Goal: Task Accomplishment & Management: Complete application form

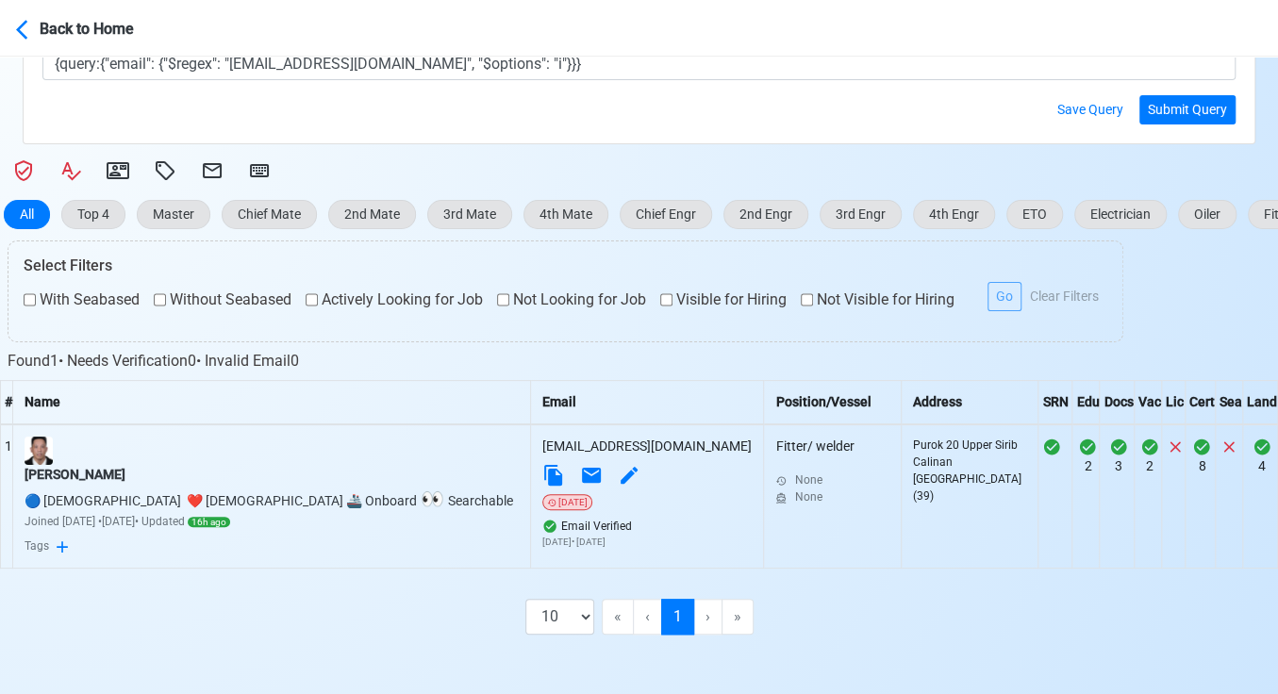
scroll to position [559, 0]
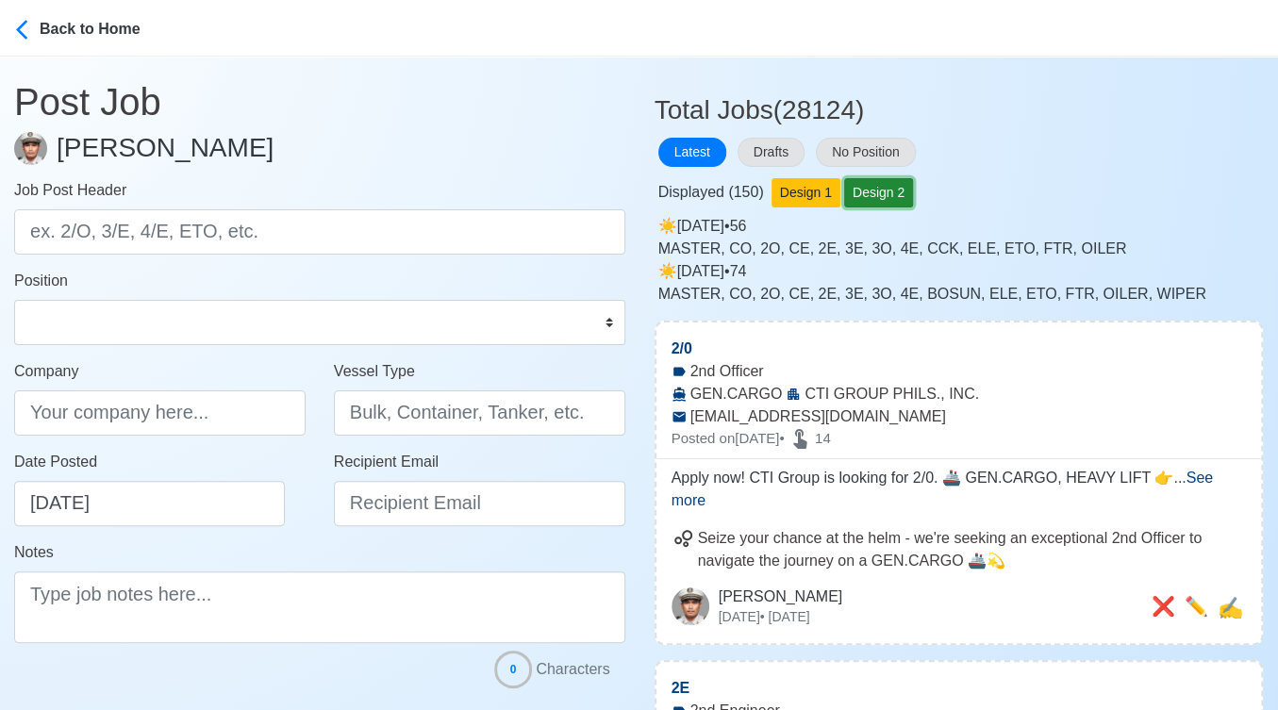
click at [873, 194] on button "Design 2" at bounding box center [878, 192] width 69 height 29
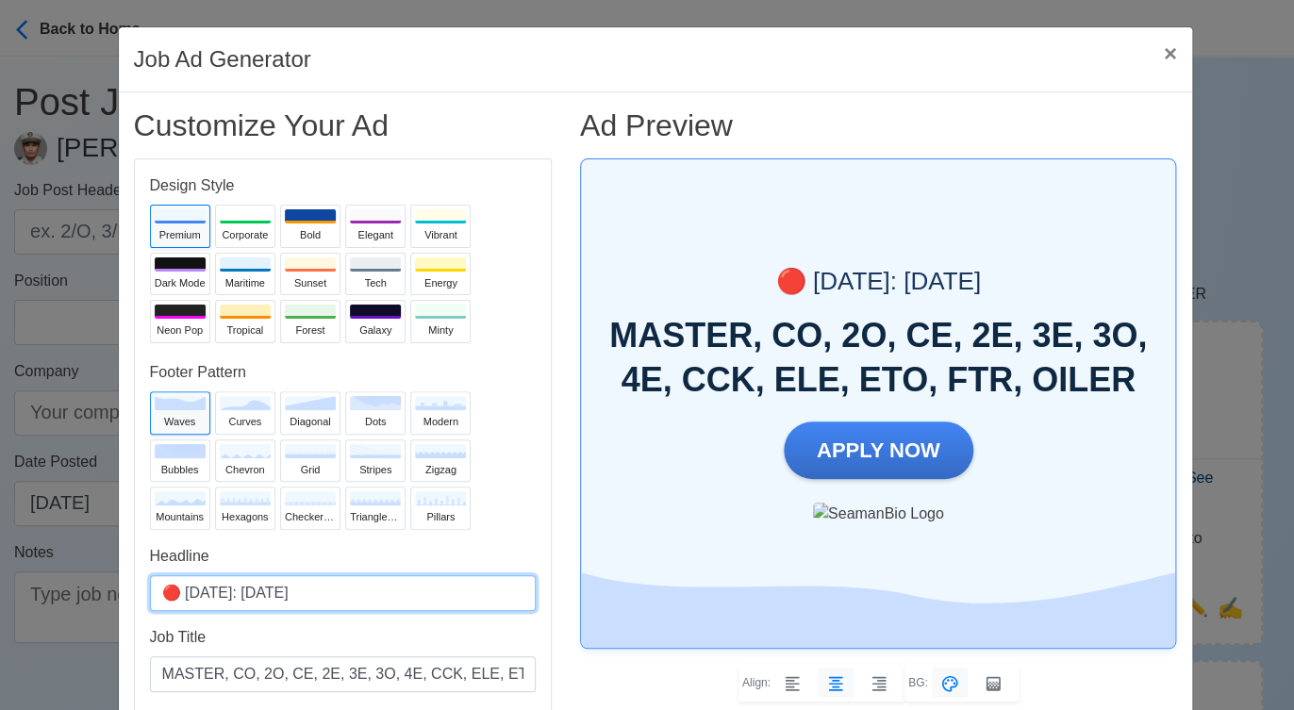
click at [265, 590] on input "🔴 Today: Oct 12, 2025" at bounding box center [343, 593] width 386 height 36
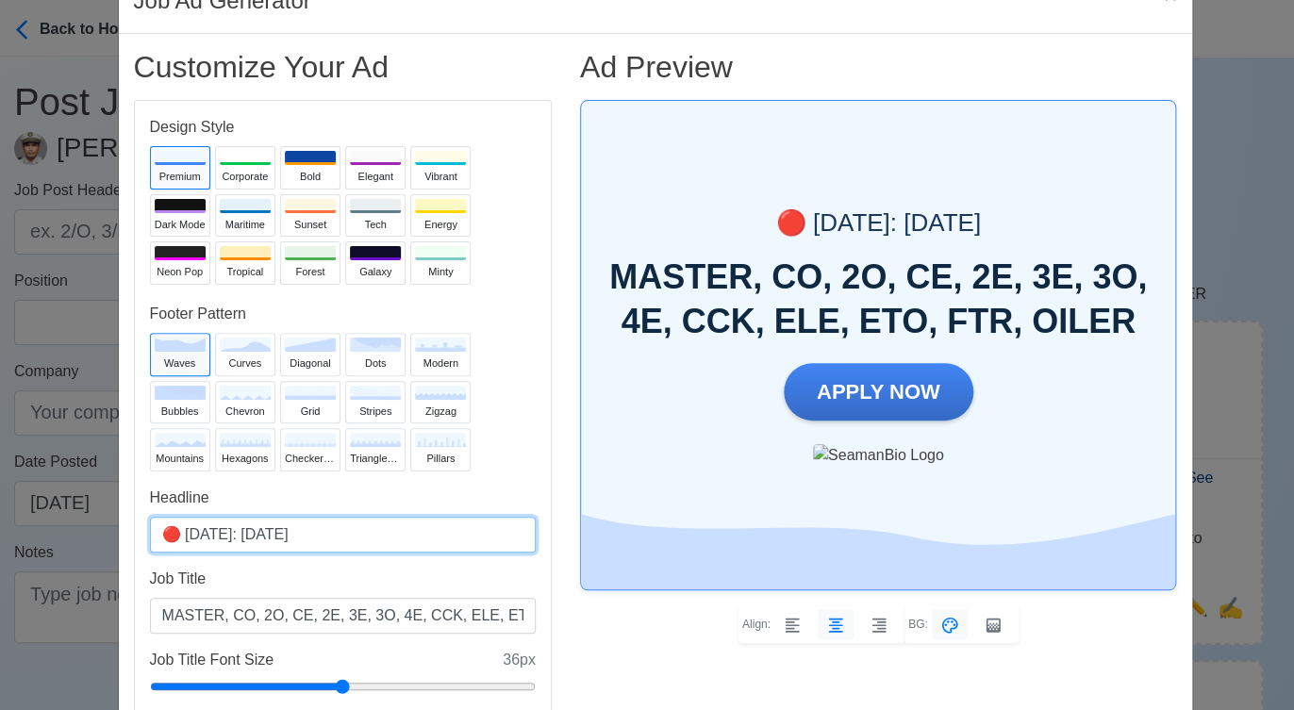
scroll to position [105, 0]
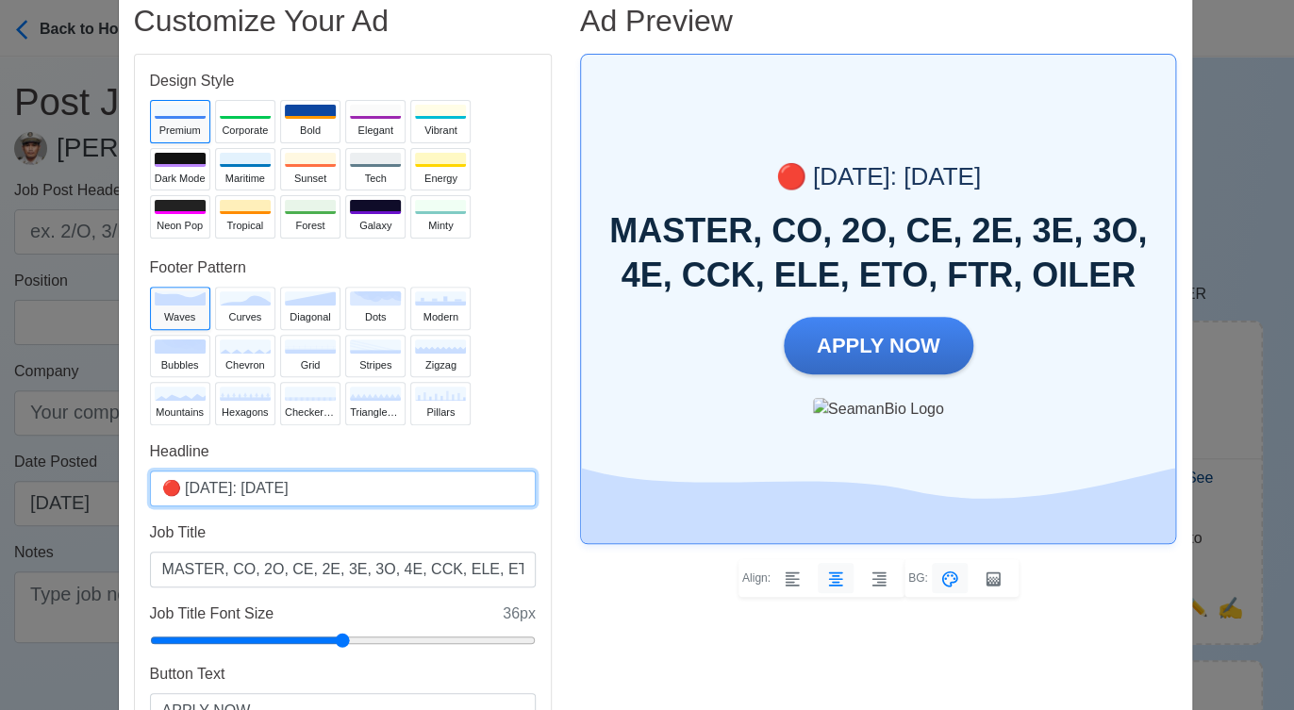
type input "🔴 Today: Oct 13, 2025"
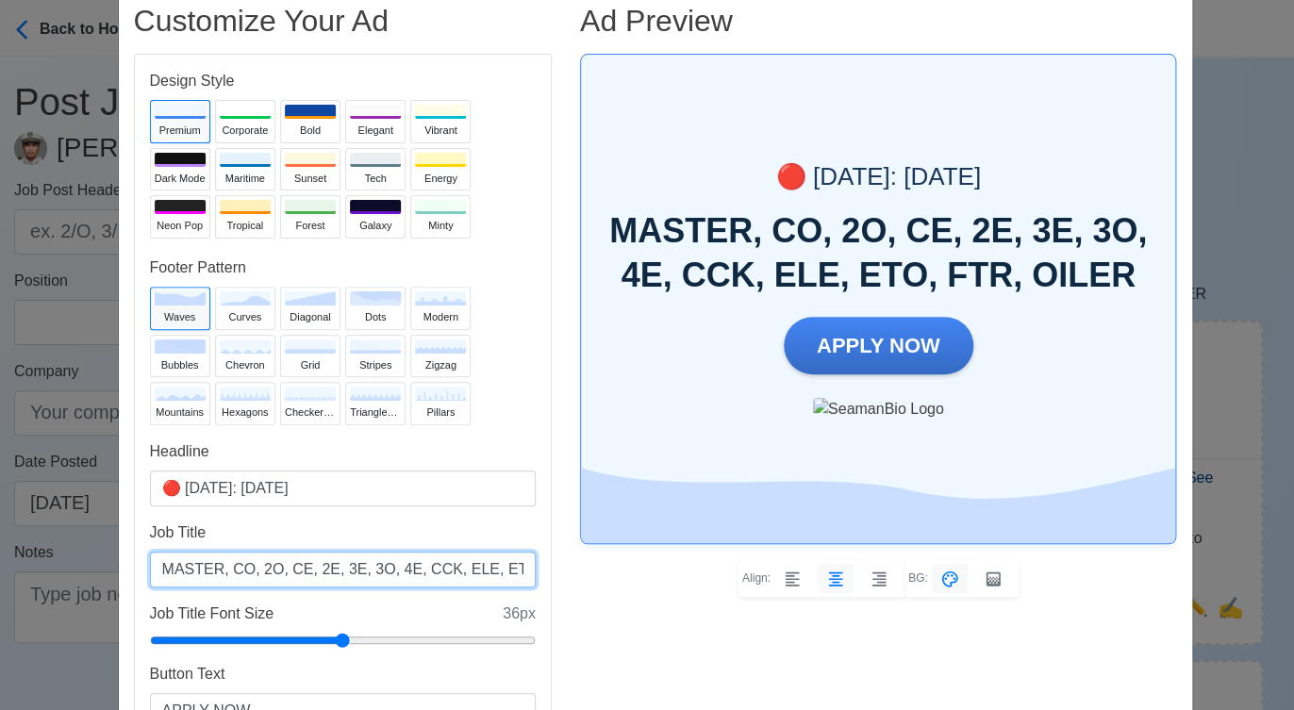
drag, startPoint x: 340, startPoint y: 566, endPoint x: 366, endPoint y: 565, distance: 26.4
click at [366, 565] on input "MASTER, CO, 2O, CE, 2E, 3E, 3O, 4E, CCK, ELE, ETO, FTR, OILER" at bounding box center [343, 570] width 386 height 36
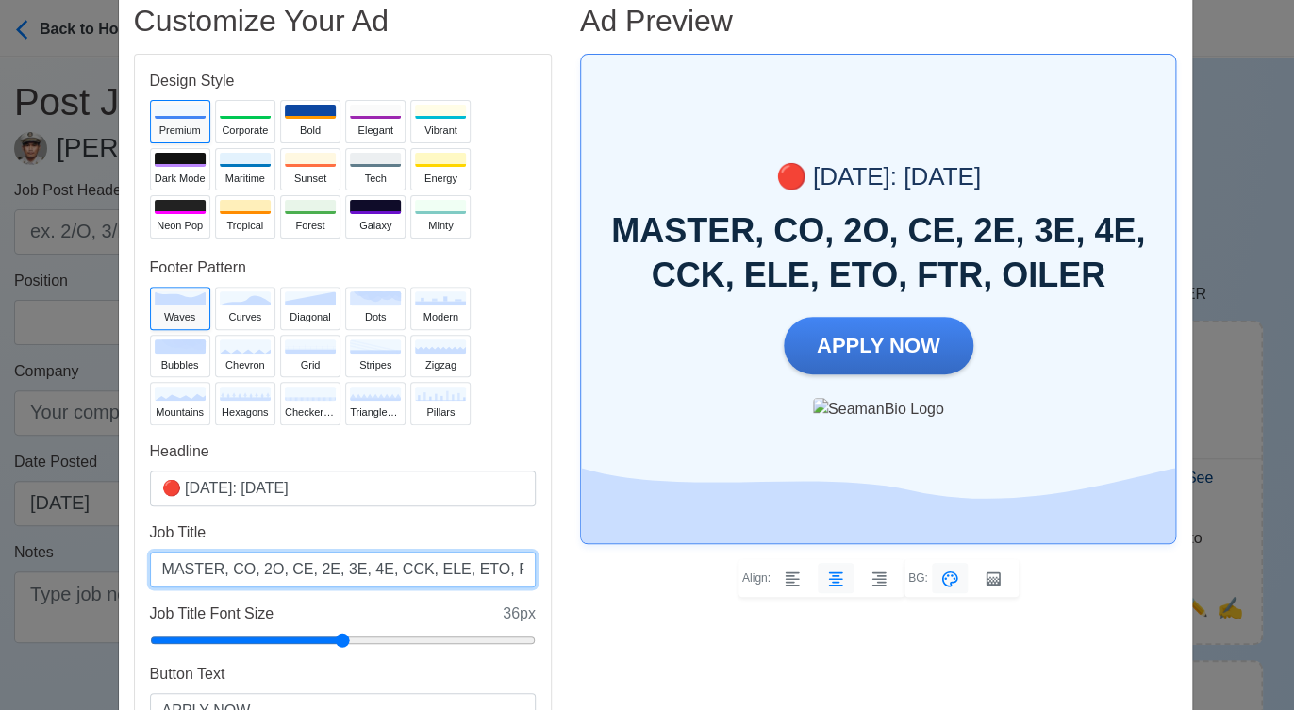
click at [273, 564] on input "MASTER, CO, 2O, CE, 2E, 3E, 4E, CCK, ELE, ETO, FTR, OILER" at bounding box center [343, 570] width 386 height 36
paste input "3O,"
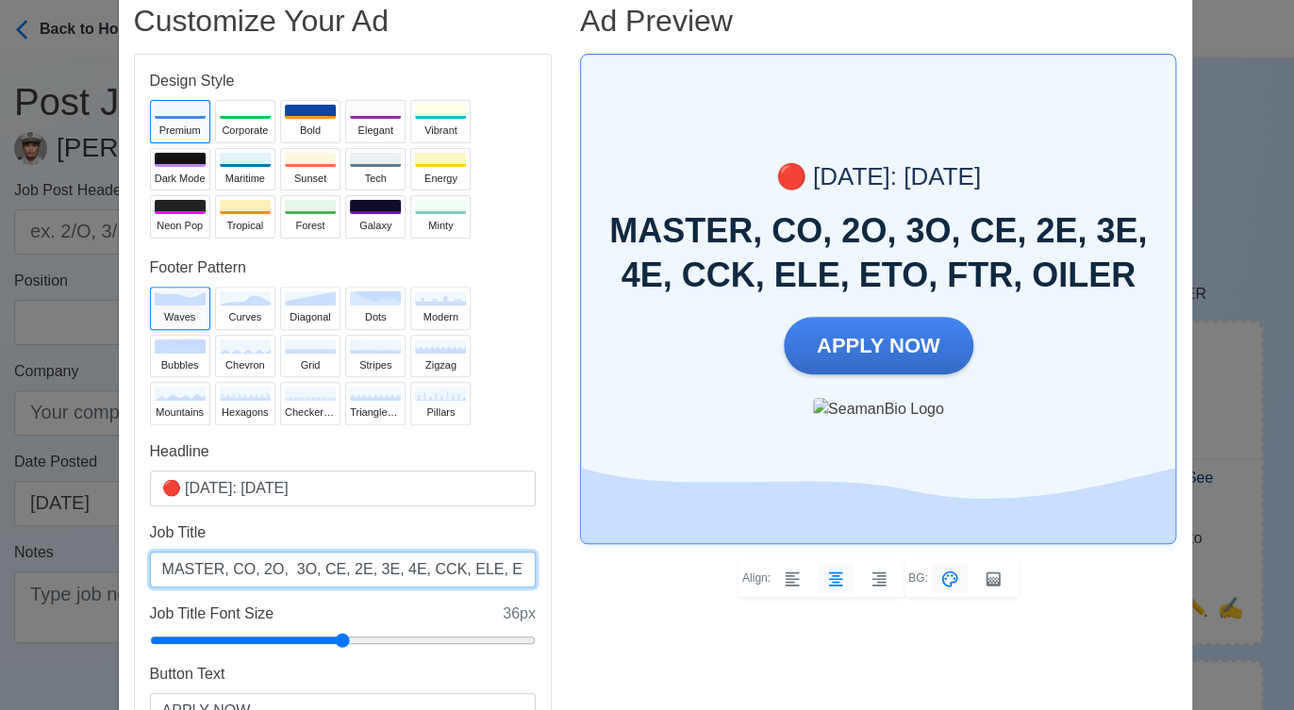
drag, startPoint x: 399, startPoint y: 564, endPoint x: 425, endPoint y: 566, distance: 26.5
click at [425, 566] on input "MASTER, CO, 2O, 3O, CE, 2E, 3E, 4E, CCK, ELE, ETO, FTR, OILER" at bounding box center [343, 570] width 386 height 36
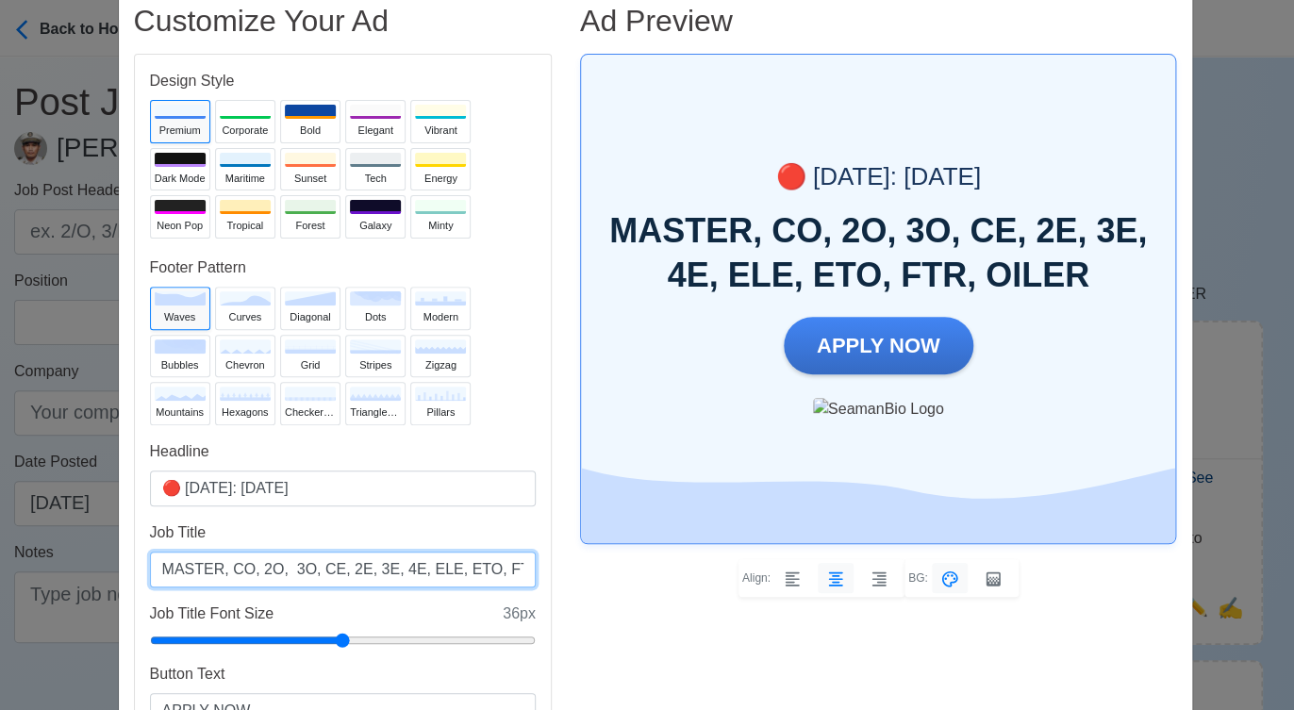
click at [459, 567] on input "MASTER, CO, 2O, 3O, CE, 2E, 3E, 4E, ELE, ETO, FTR, OILER" at bounding box center [343, 570] width 386 height 36
paste input "CCK,"
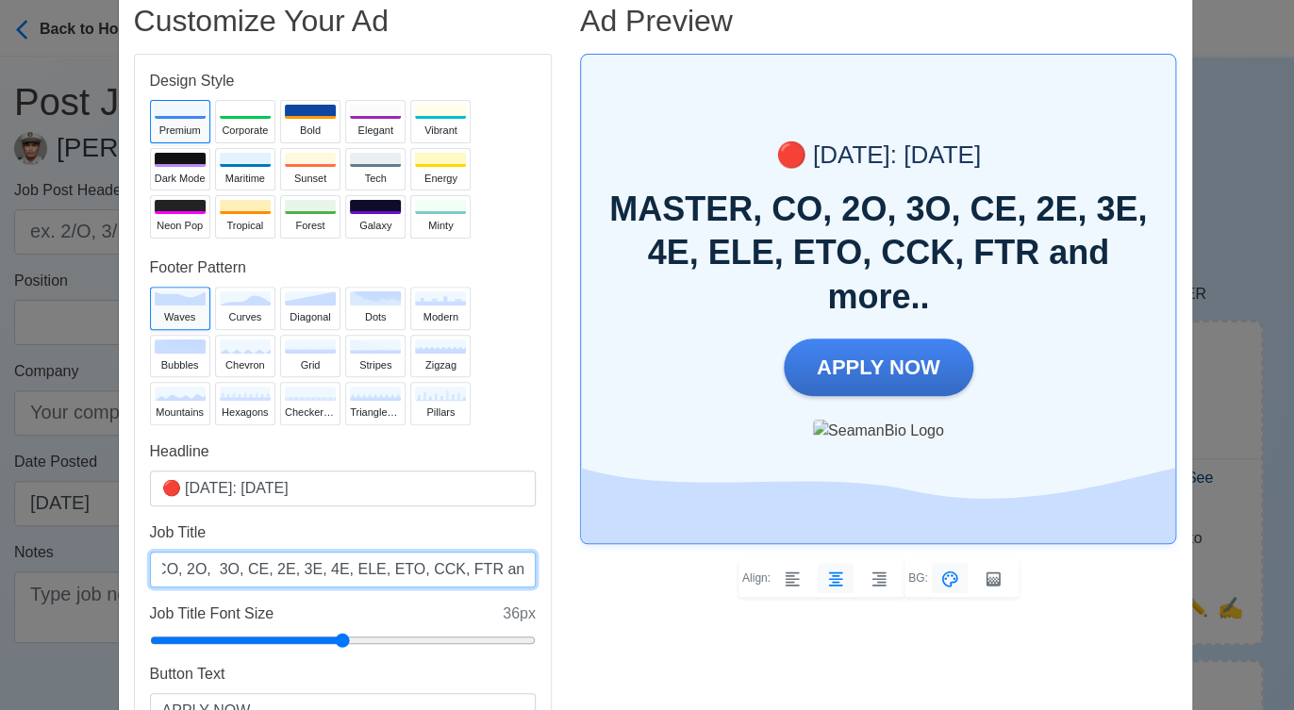
scroll to position [0, 81]
click at [378, 572] on input "MASTER, CO, 2O, 3O, CE, 2E, 3E, 4E, ELE, ETO, CCK, FTR and more..." at bounding box center [343, 570] width 386 height 36
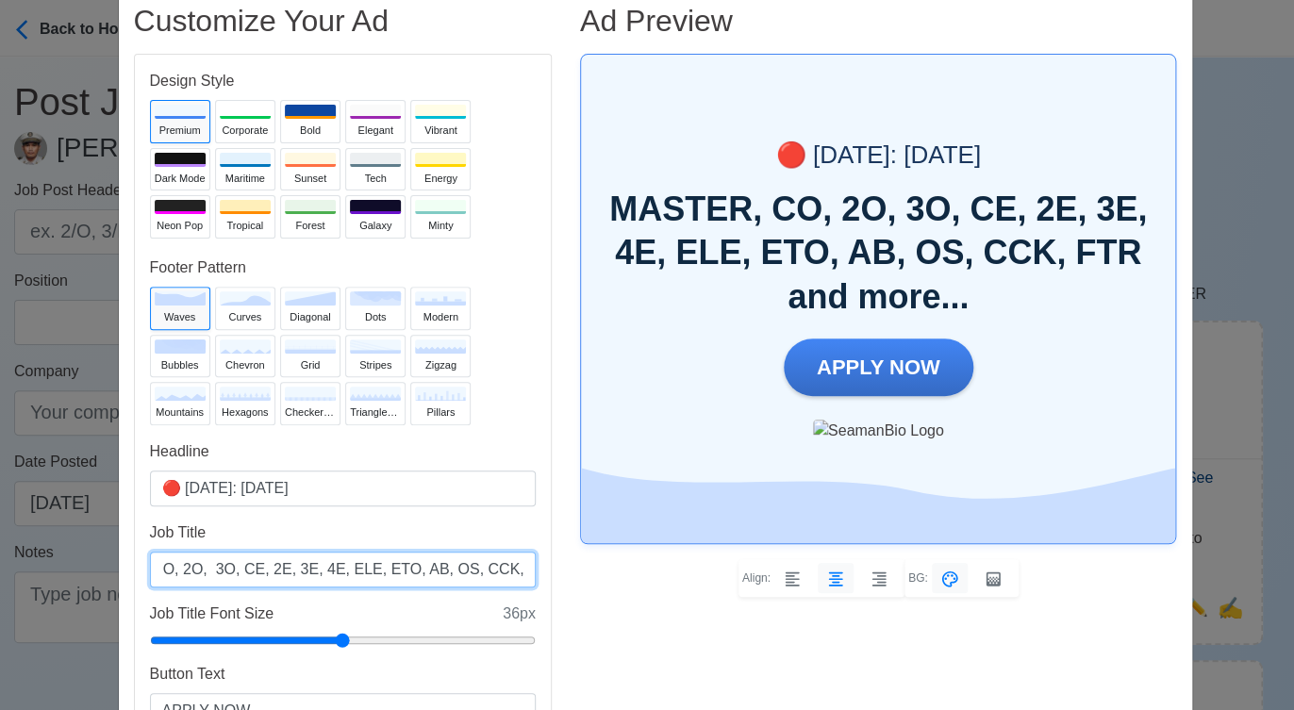
type input "MASTER, CO, 2O, 3O, CE, 2E, 3E, 4E, ELE, ETO, AB, OS, CCK, FTR and more..."
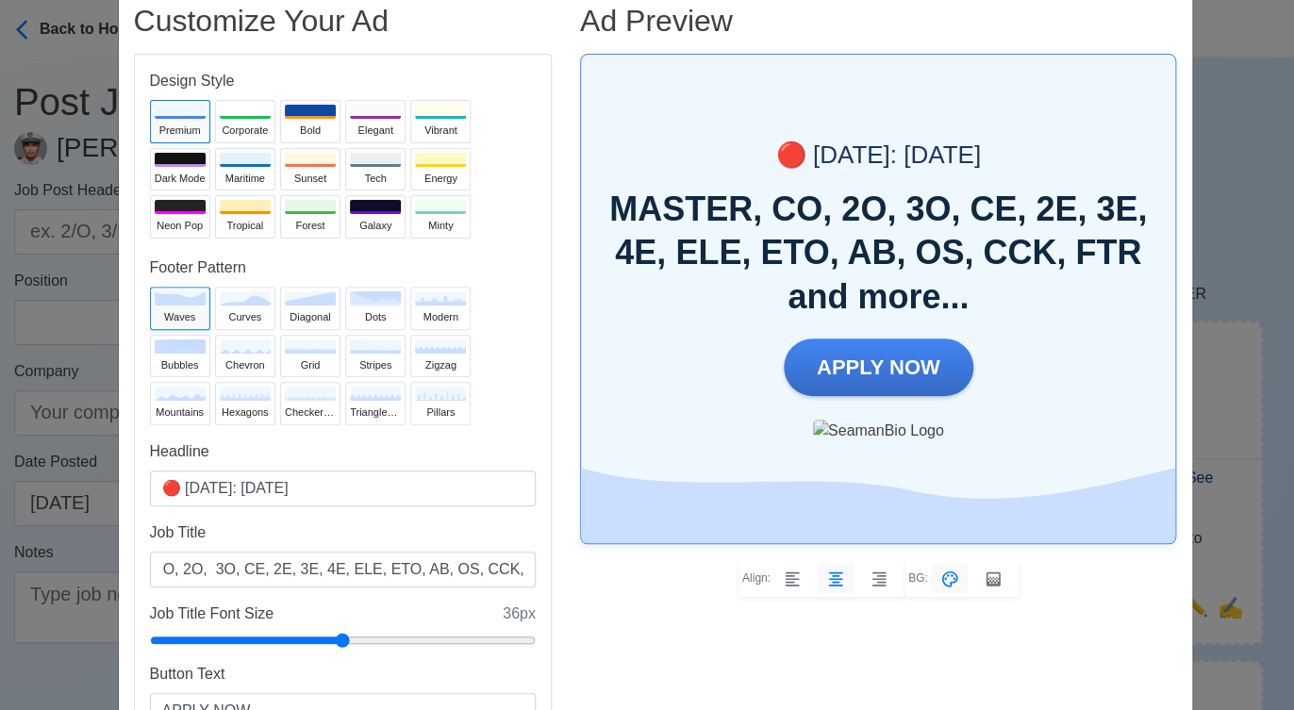
scroll to position [0, 0]
click at [445, 419] on div "pillars" at bounding box center [440, 413] width 51 height 16
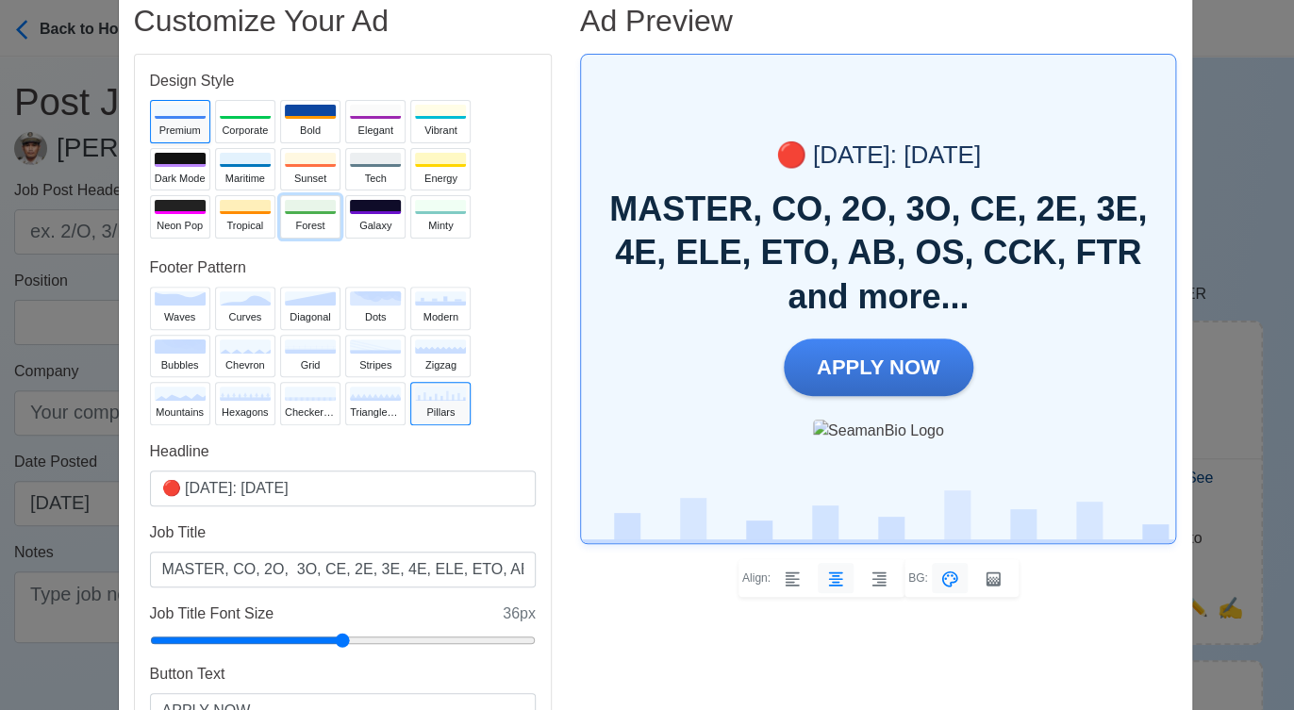
click at [313, 226] on div "Forest" at bounding box center [310, 226] width 51 height 16
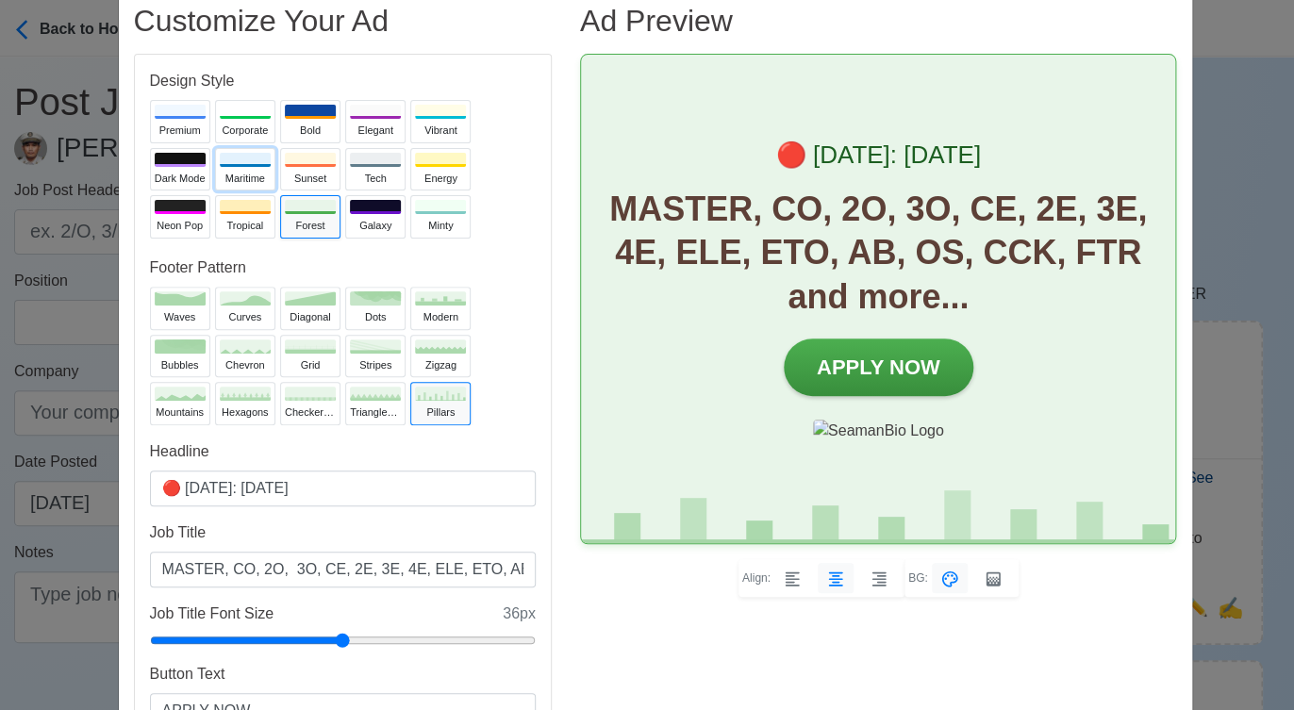
click at [241, 168] on button "Maritime" at bounding box center [245, 169] width 60 height 43
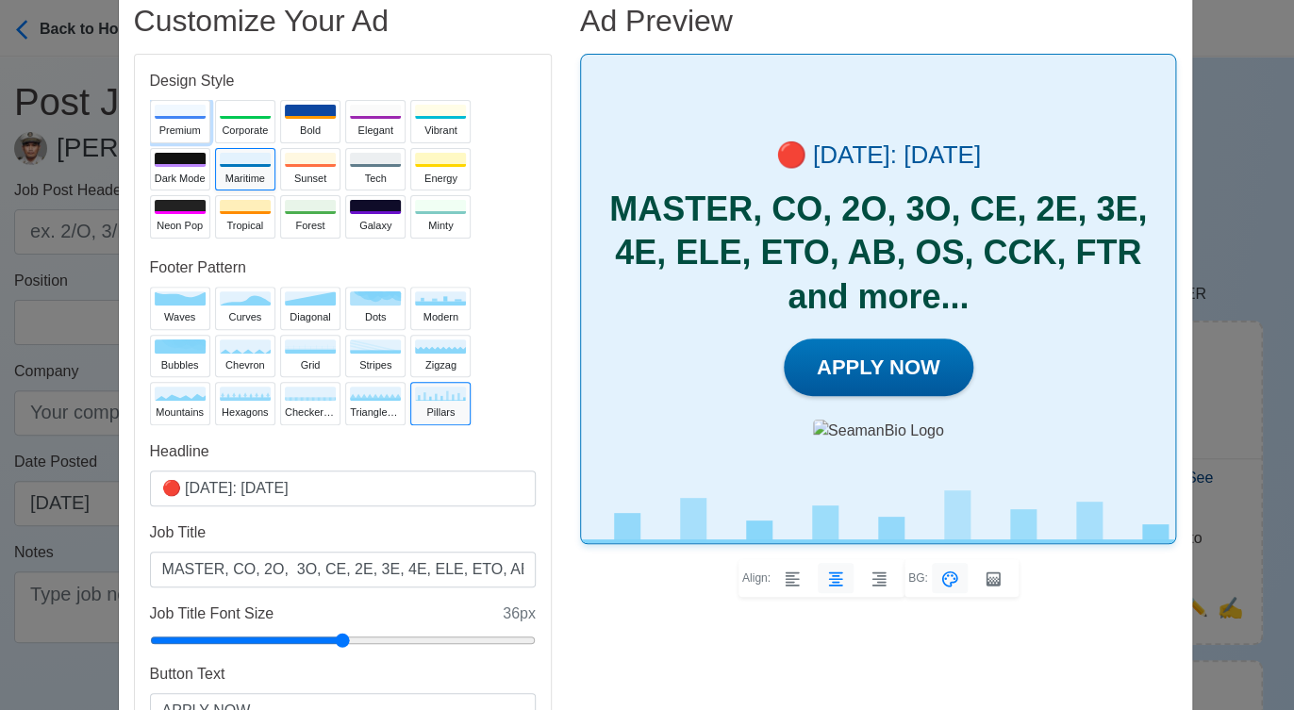
click at [174, 123] on div "Premium" at bounding box center [180, 131] width 51 height 16
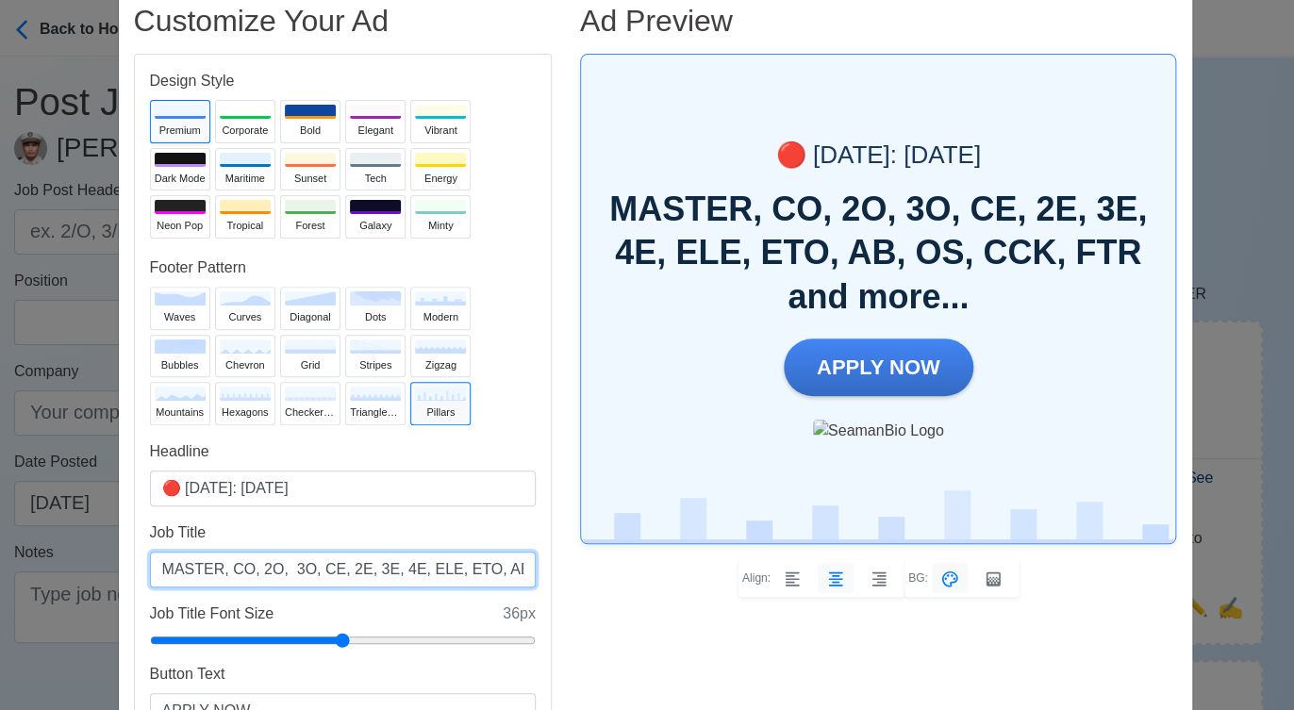
drag, startPoint x: 274, startPoint y: 571, endPoint x: 319, endPoint y: 568, distance: 44.4
click at [279, 570] on input "MASTER, CO, 2O, 3O, CE, 2E, 3E, 4E, ELE, ETO, AB, OS, CCK, FTR and more..." at bounding box center [343, 570] width 386 height 36
drag, startPoint x: 366, startPoint y: 572, endPoint x: 424, endPoint y: 566, distance: 58.7
click at [424, 566] on input "MASTER, CO, 2O, 3O, CE, 2E, 3E, 4E, ELE, ETO, AB, OS, CCK, FTR and more..." at bounding box center [343, 570] width 386 height 36
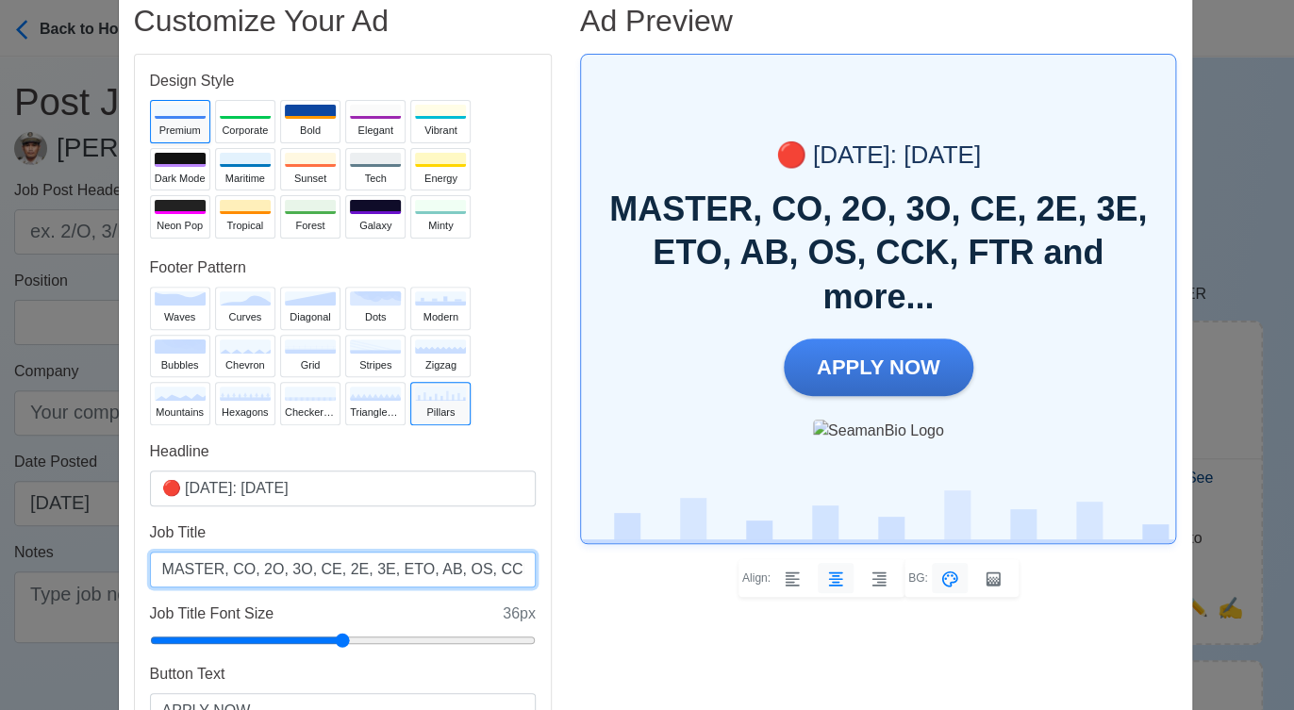
drag, startPoint x: 403, startPoint y: 570, endPoint x: 456, endPoint y: 568, distance: 52.8
click at [456, 568] on input "MASTER, CO, 2O, 3O, CE, 2E, 3E, ETO, AB, OS, CCK, FTR and more..." at bounding box center [343, 570] width 386 height 36
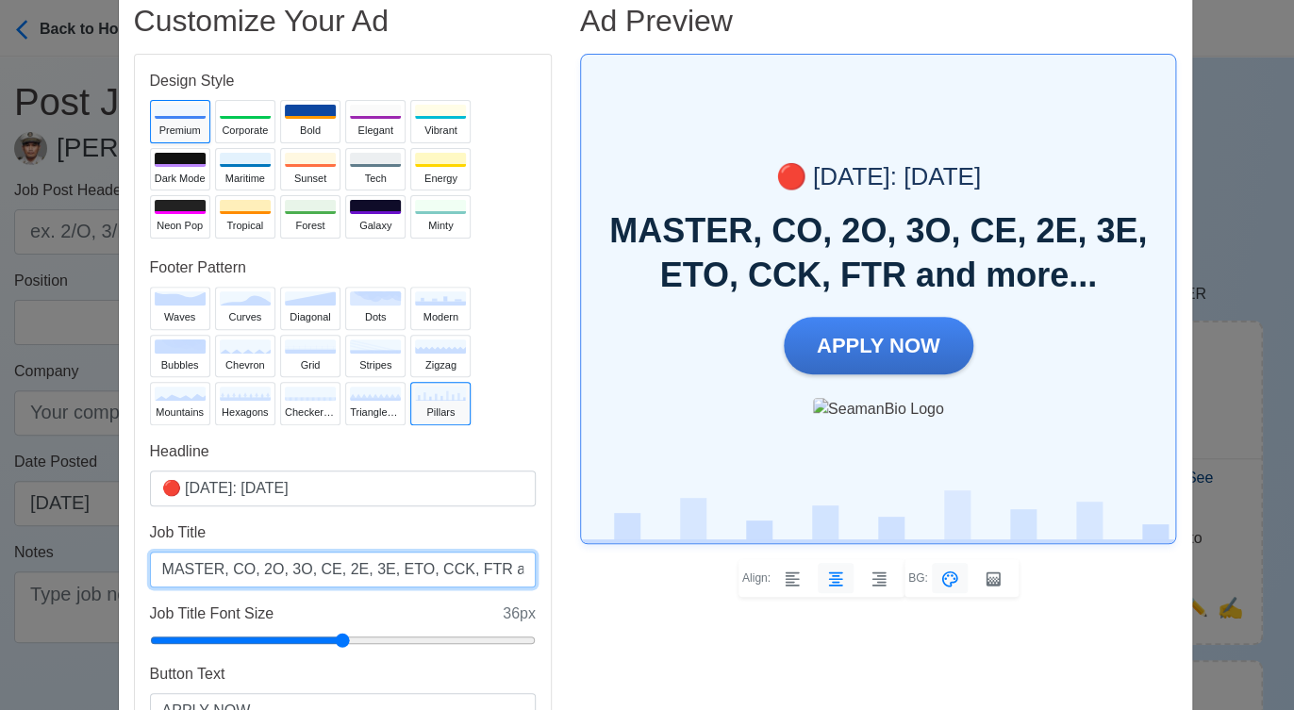
click at [457, 568] on input "MASTER, CO, 2O, 3O, CE, 2E, 3E, ETO, CCK, FTR and more..." at bounding box center [343, 570] width 386 height 36
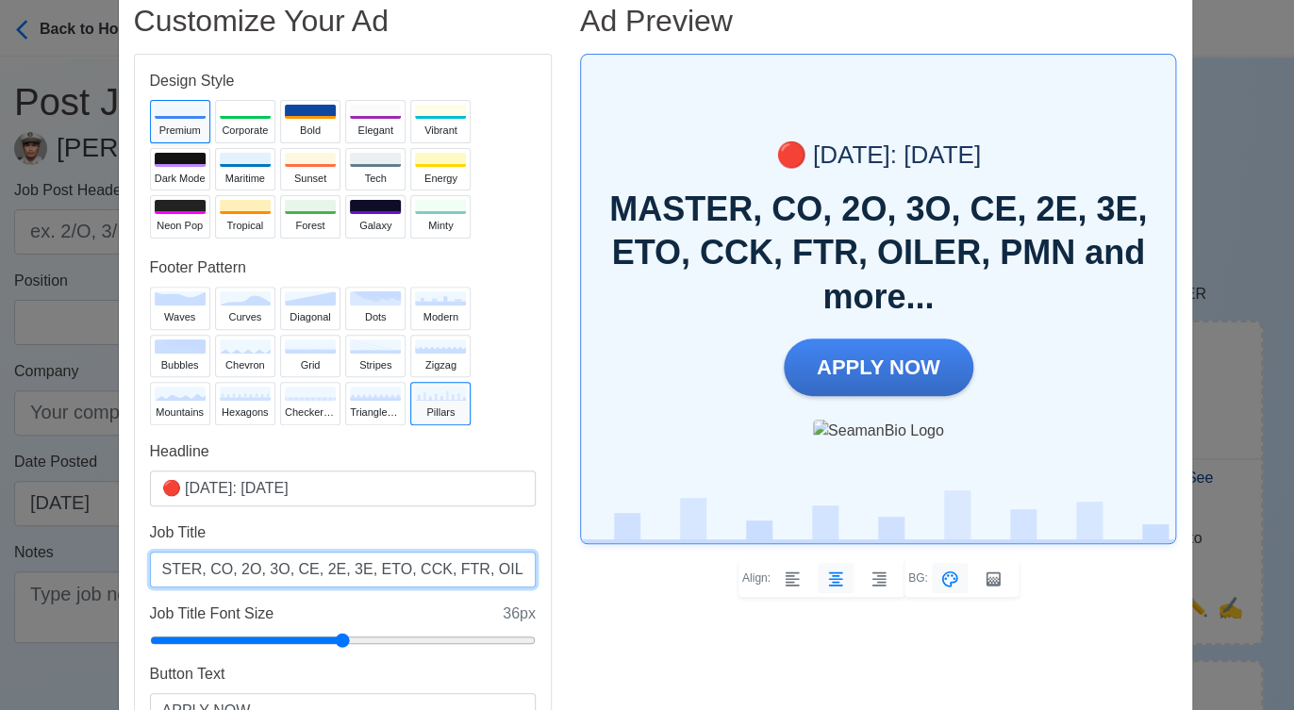
scroll to position [0, 34]
type input "MASTER, CO, 2O, 3O, CE, 2E, 3E, ETO, CCK, FTR, OILER, PMN and more..."
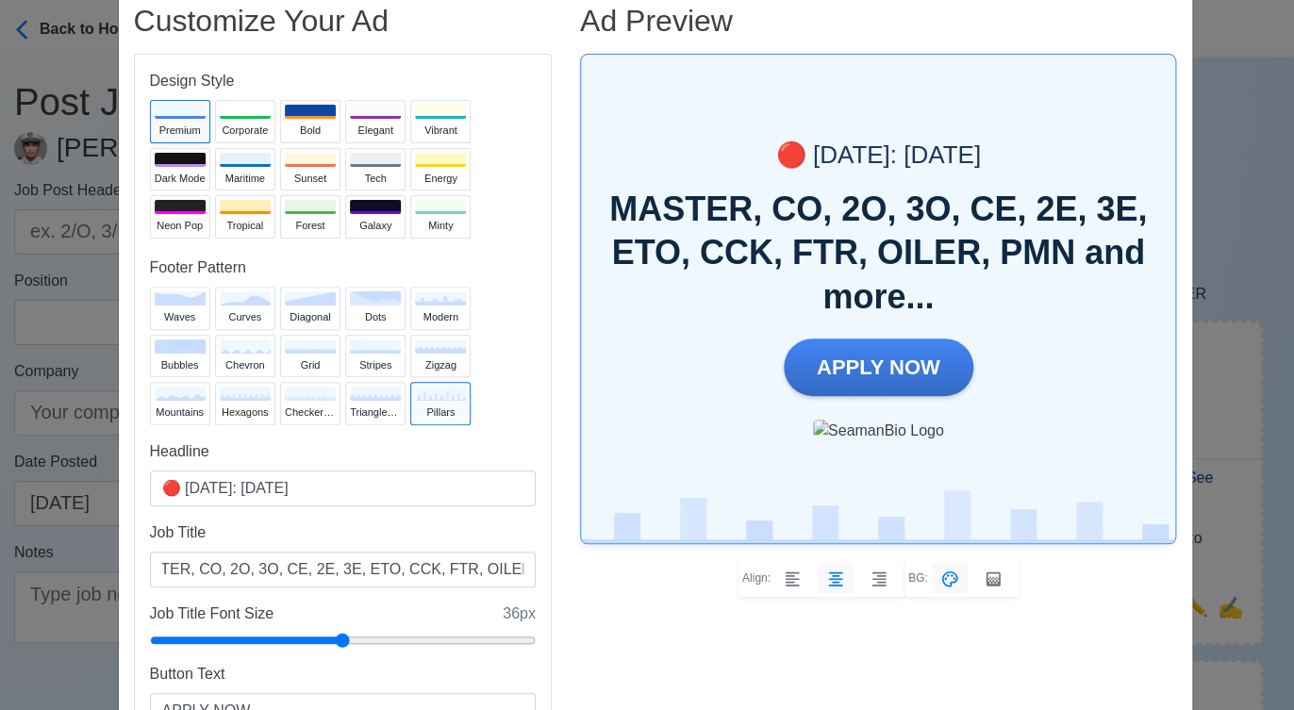
click at [813, 257] on div "MASTER, CO, 2O, 3O, CE, 2E, 3E, ETO, CCK, FTR, OILER, PMN and more..." at bounding box center [878, 254] width 539 height 132
click at [860, 253] on div "MASTER, CO, 2O, 3O, CE, 2E, 3E, ETO, CCK, FTR, OILER, PMN and more..." at bounding box center [878, 254] width 539 height 132
click at [852, 257] on div "MASTER, CO, 2O, 3O, CE, 2E, 3E, ETO, CCK, FTR, OILER, PMN and more..." at bounding box center [878, 254] width 539 height 132
click at [777, 255] on div "MASTER, CO, 2O, 3O, CE, 2E, 3E, ETO, CCK, FTR, OILER, PMN and more..." at bounding box center [878, 254] width 539 height 132
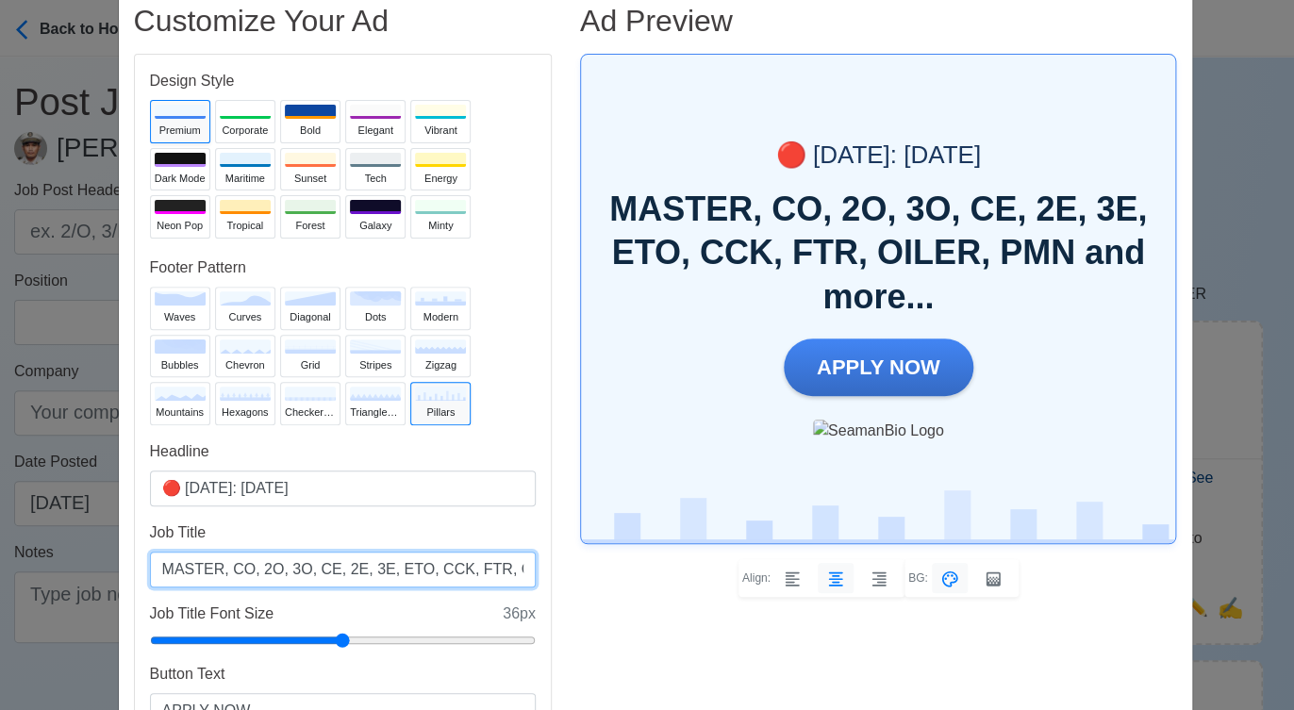
click at [460, 567] on input "MASTER, CO, 2O, 3O, CE, 2E, 3E, ETO, CCK, FTR, OILER, PMN and more..." at bounding box center [343, 570] width 386 height 36
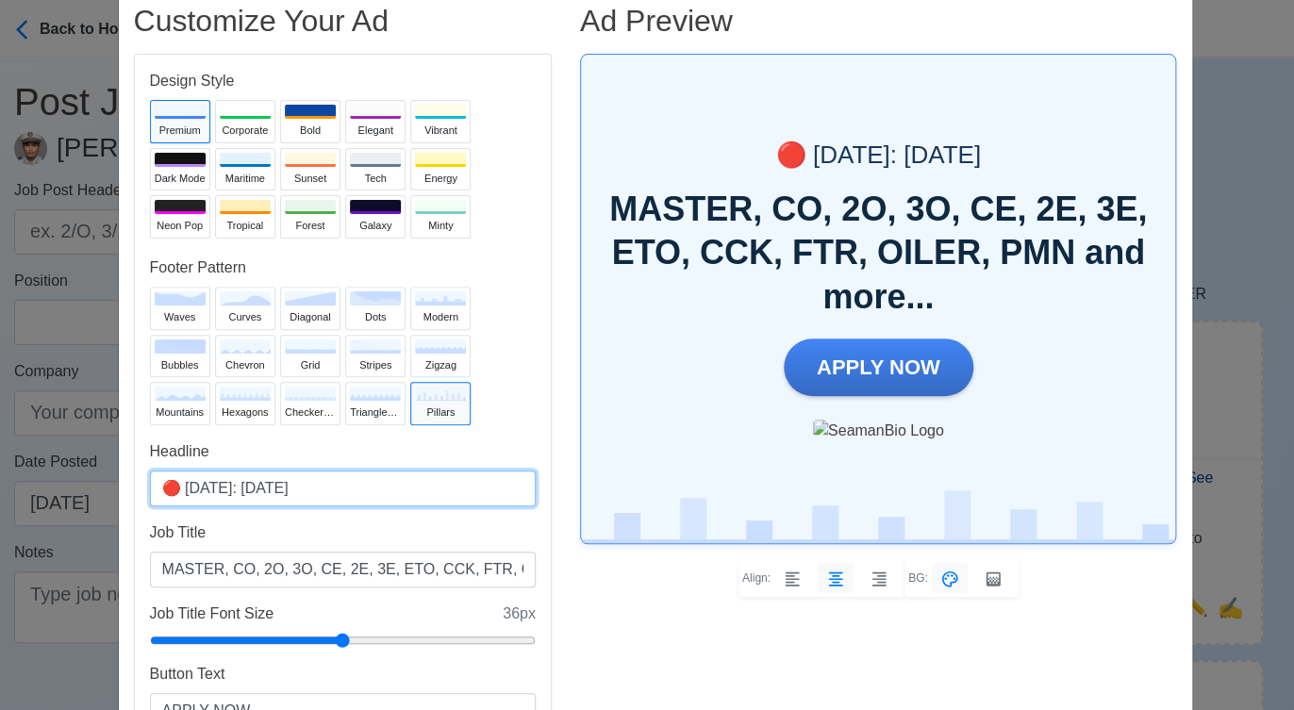
click at [270, 486] on input "🔴 Today: Oct 13, 2025" at bounding box center [343, 489] width 386 height 36
type input "🔴 Today: Oct 14, 2025"
click at [350, 165] on div at bounding box center [375, 160] width 51 height 14
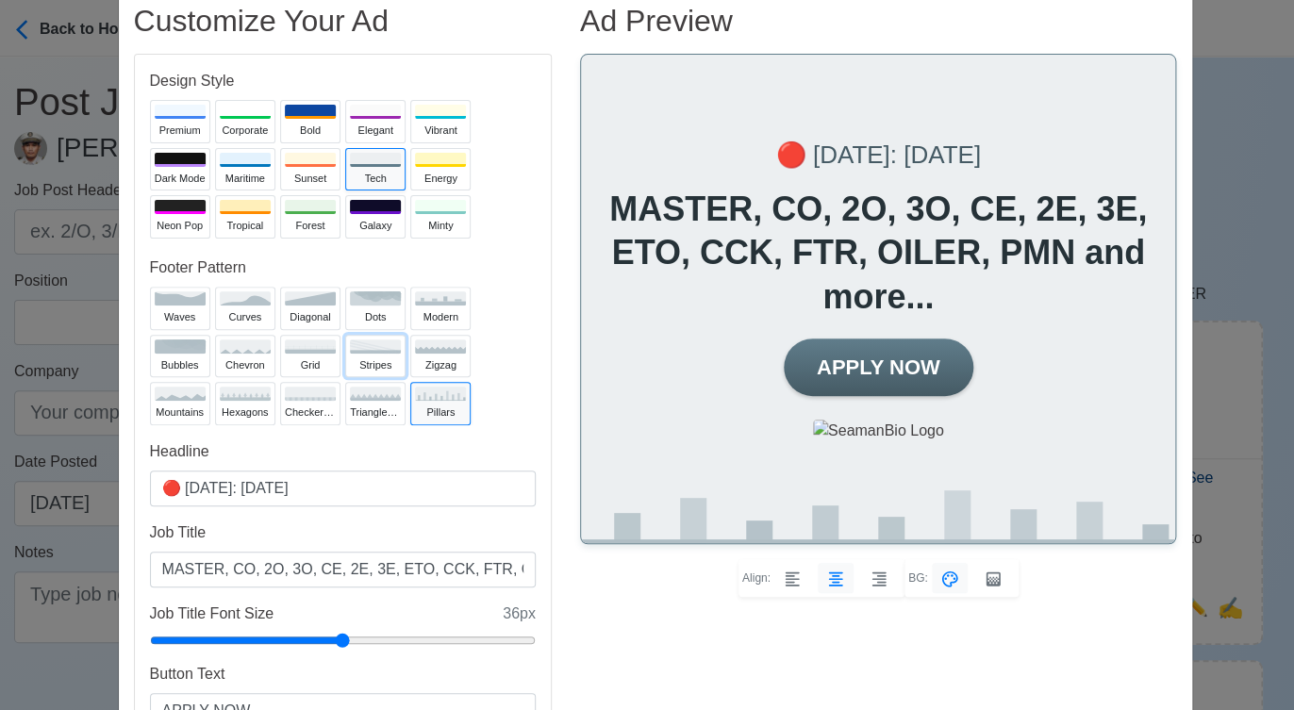
click at [375, 350] on icon at bounding box center [375, 348] width 62 height 16
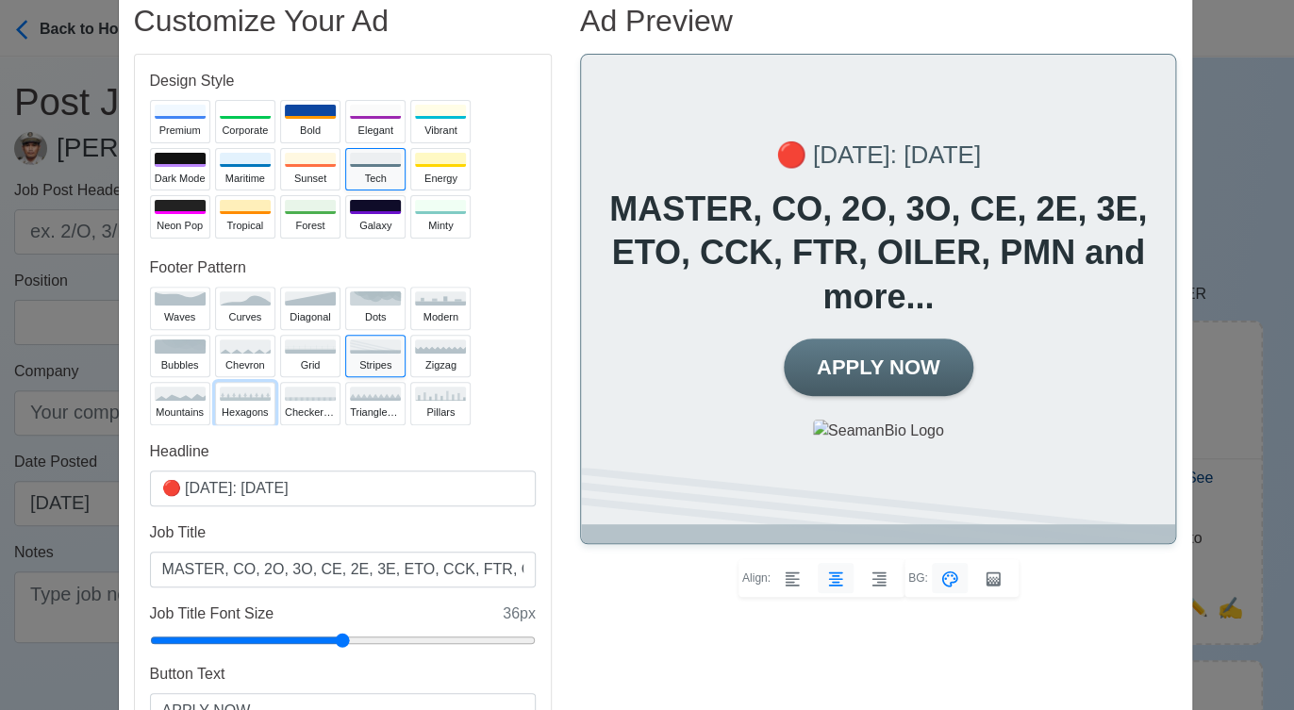
click at [230, 405] on div "hexagons" at bounding box center [245, 413] width 51 height 16
click at [179, 406] on div "mountains" at bounding box center [180, 413] width 51 height 16
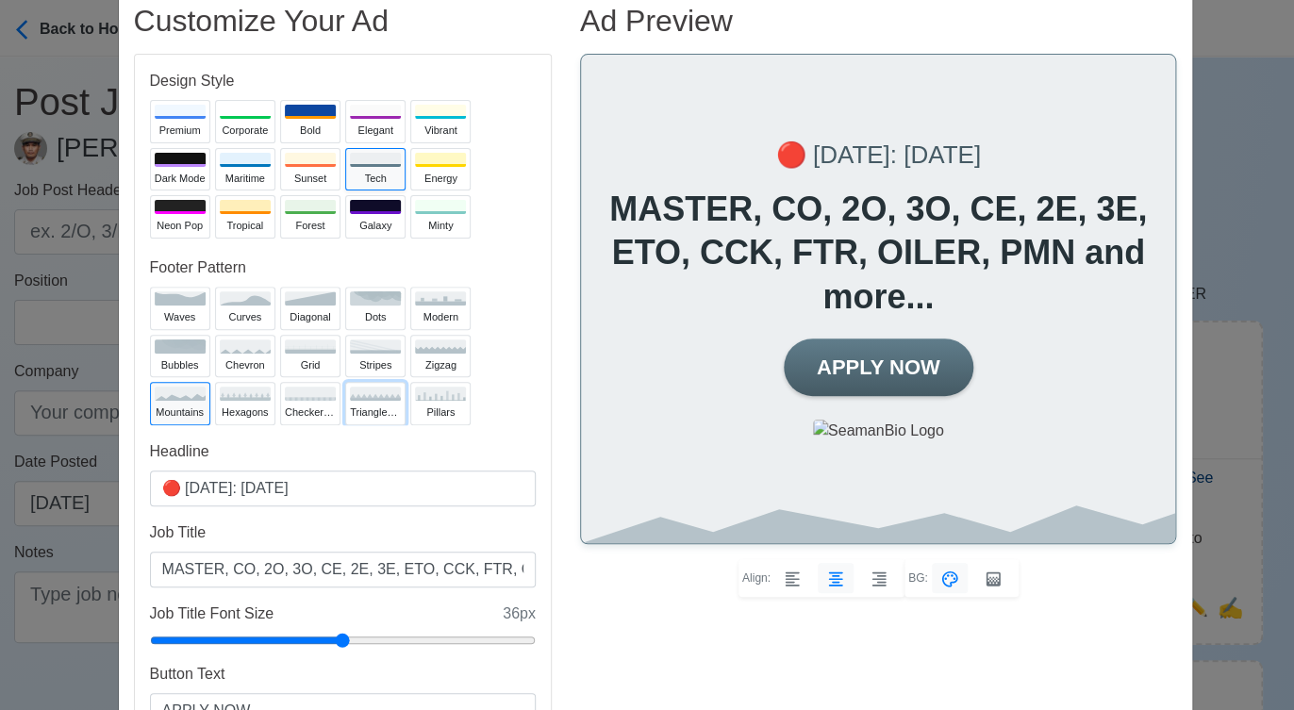
click at [380, 401] on button "trianglesUp" at bounding box center [375, 403] width 60 height 43
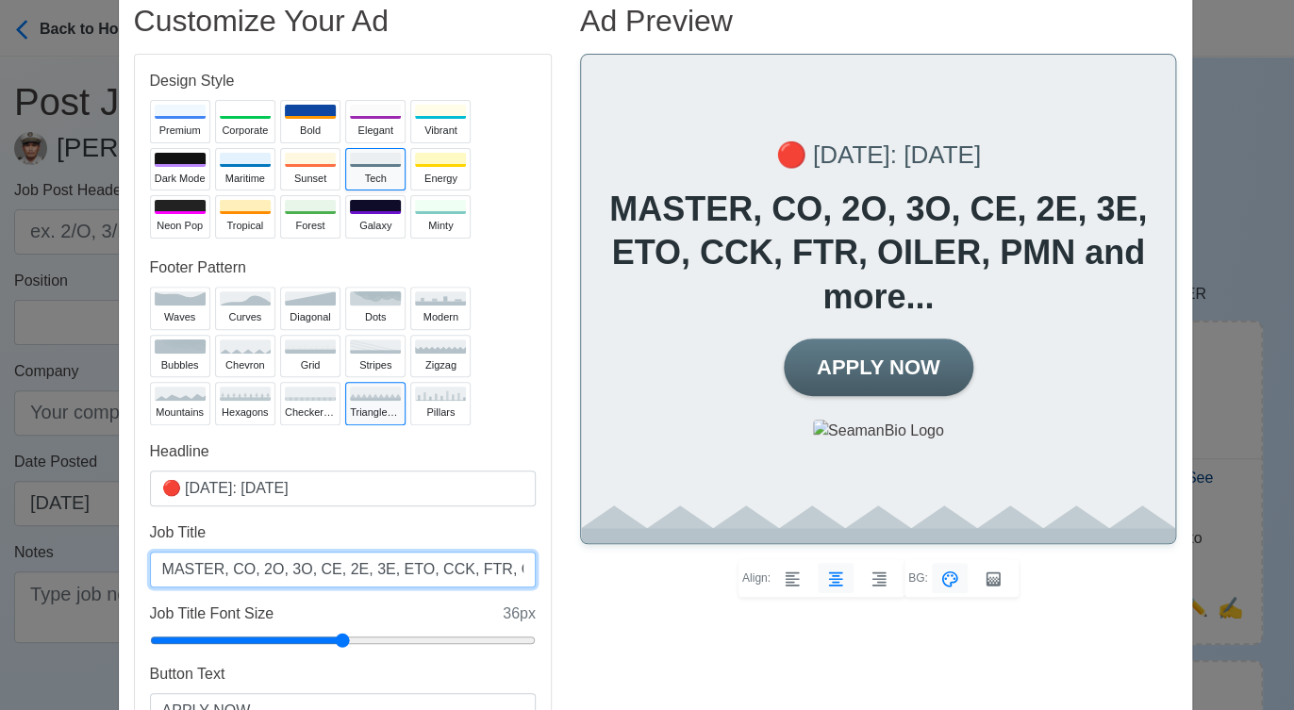
drag, startPoint x: 366, startPoint y: 565, endPoint x: 403, endPoint y: 562, distance: 36.9
click at [403, 562] on input "MASTER, CO, 2O, 3O, CE, 2E, 3E, ETO, CCK, FTR, OILER, PMN and more..." at bounding box center [343, 570] width 386 height 36
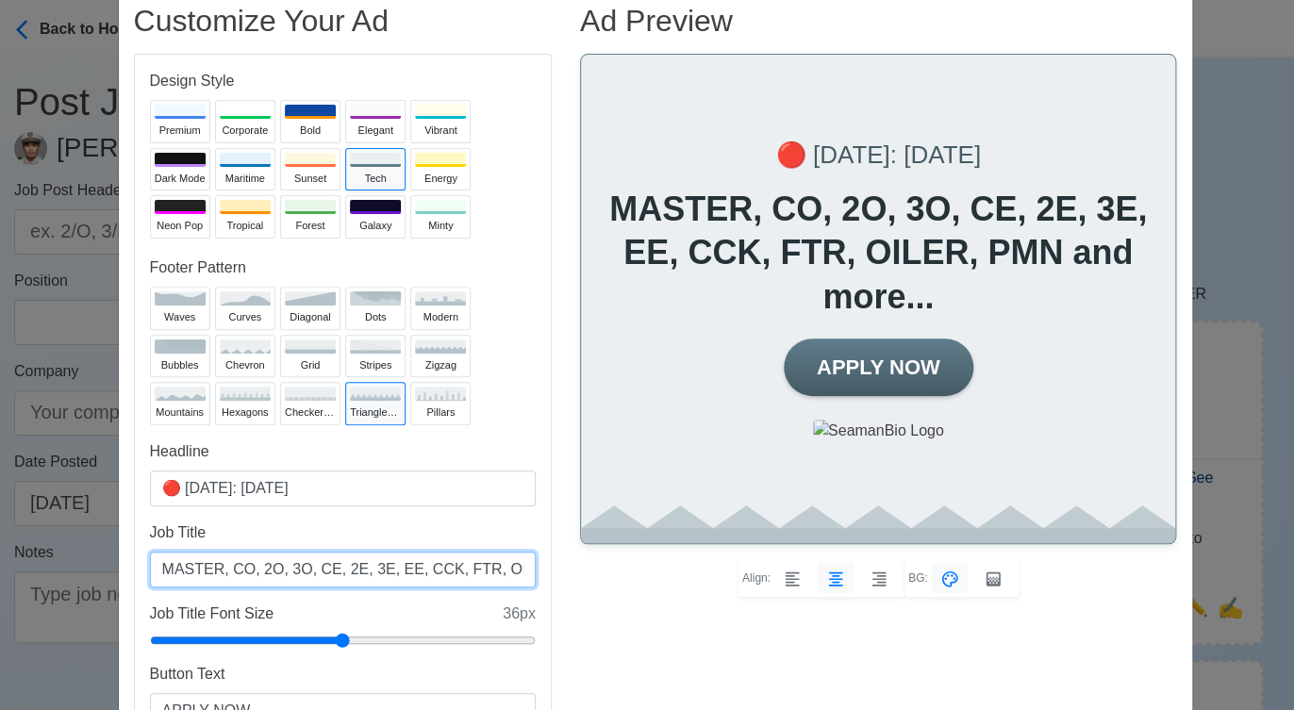
type input "MASTER, CO, 2O, 3O, CE, 2E, 3E, EE, CCK, FTR, OILER, PMN and more..."
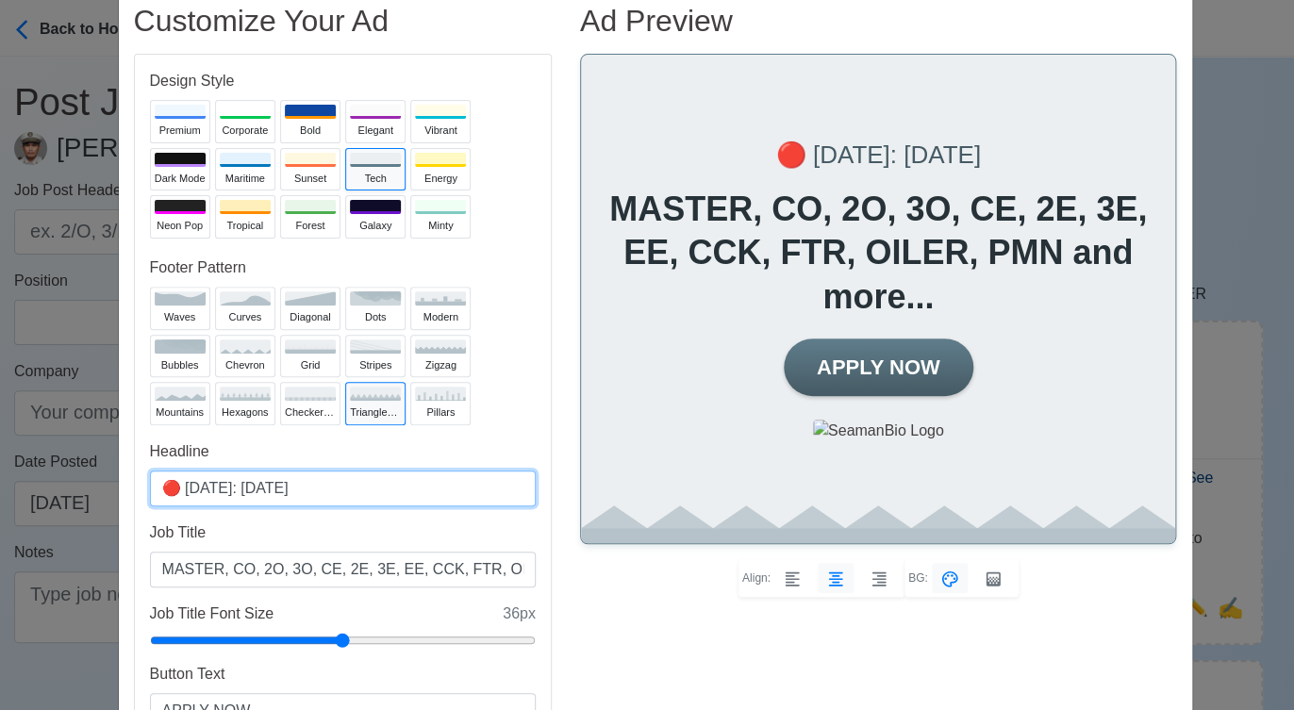
click at [267, 489] on input "🔴 Today: Oct 14, 2025" at bounding box center [343, 489] width 386 height 36
type input "🔴 Today: Oct 15, 2025"
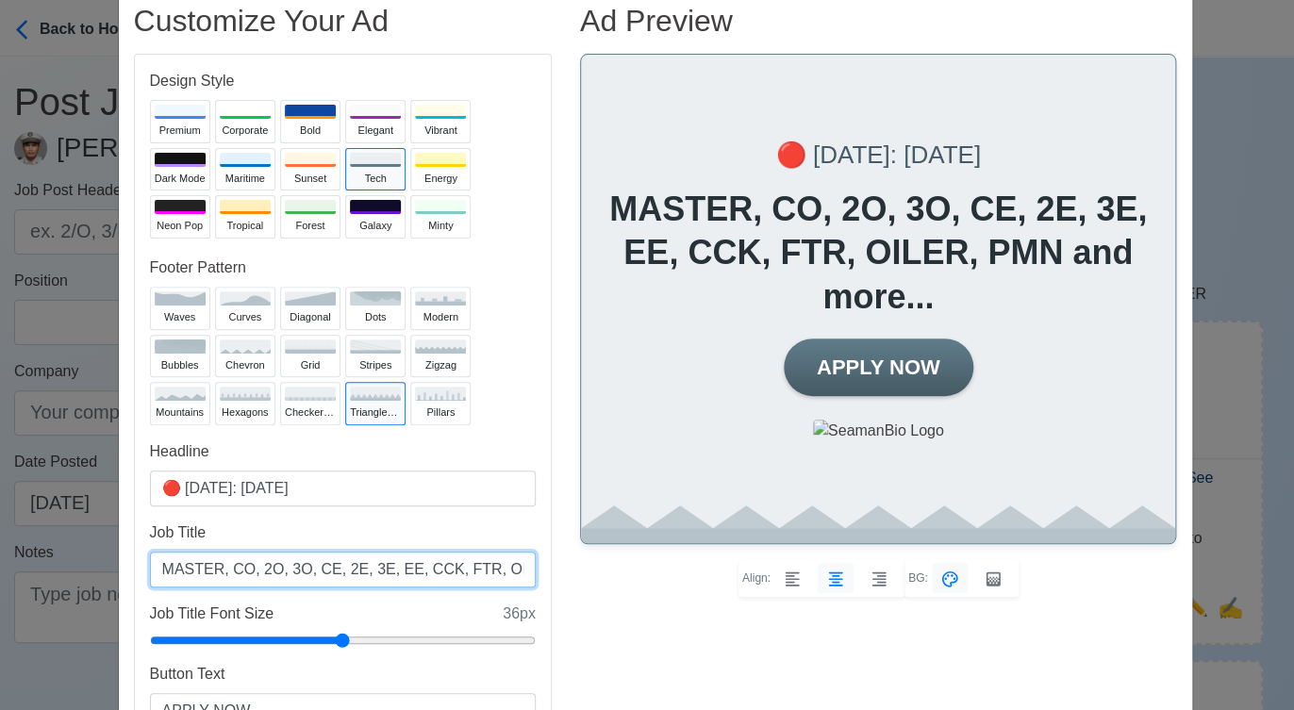
drag, startPoint x: 366, startPoint y: 568, endPoint x: 387, endPoint y: 567, distance: 20.8
click at [387, 567] on input "MASTER, CO, 2O, 3O, CE, 2E, 3E, EE, CCK, FTR, OILER, PMN and more..." at bounding box center [343, 570] width 386 height 36
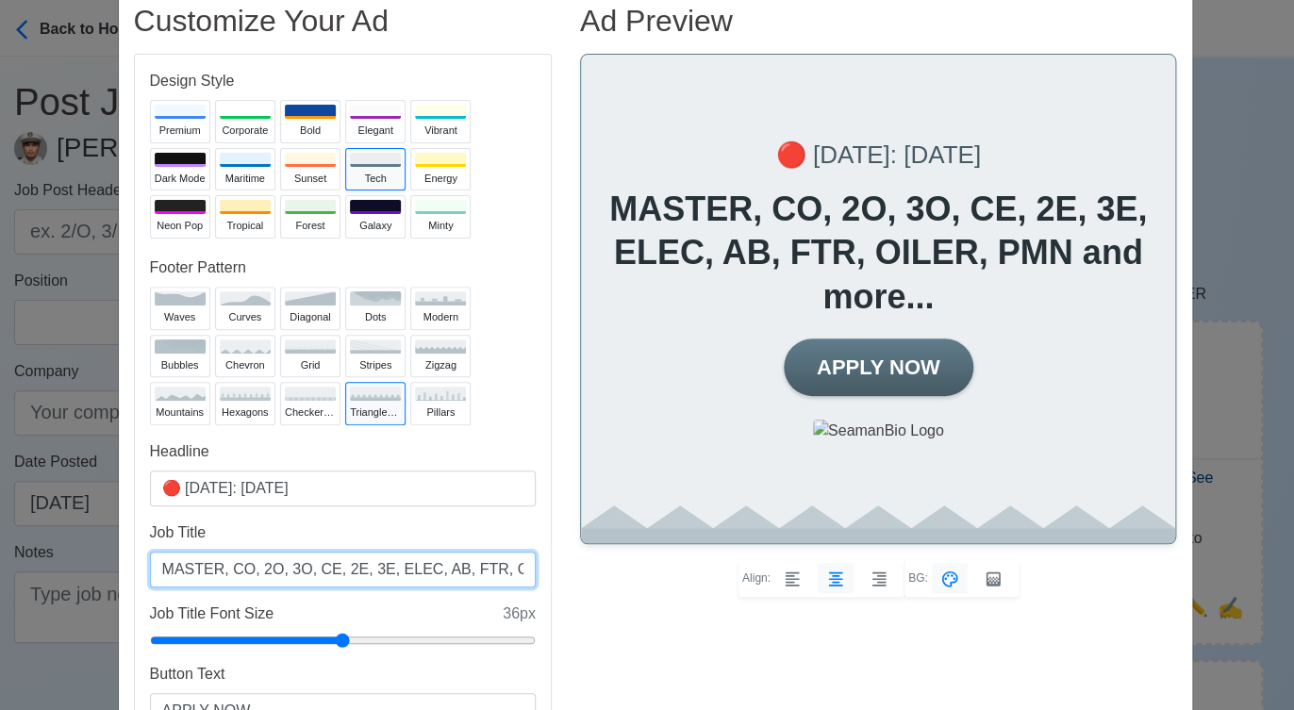
click at [488, 566] on input "MASTER, CO, 2O, 3O, CE, 2E, 3E, ELEC, AB, FTR, OILER, PMN and more..." at bounding box center [343, 570] width 386 height 36
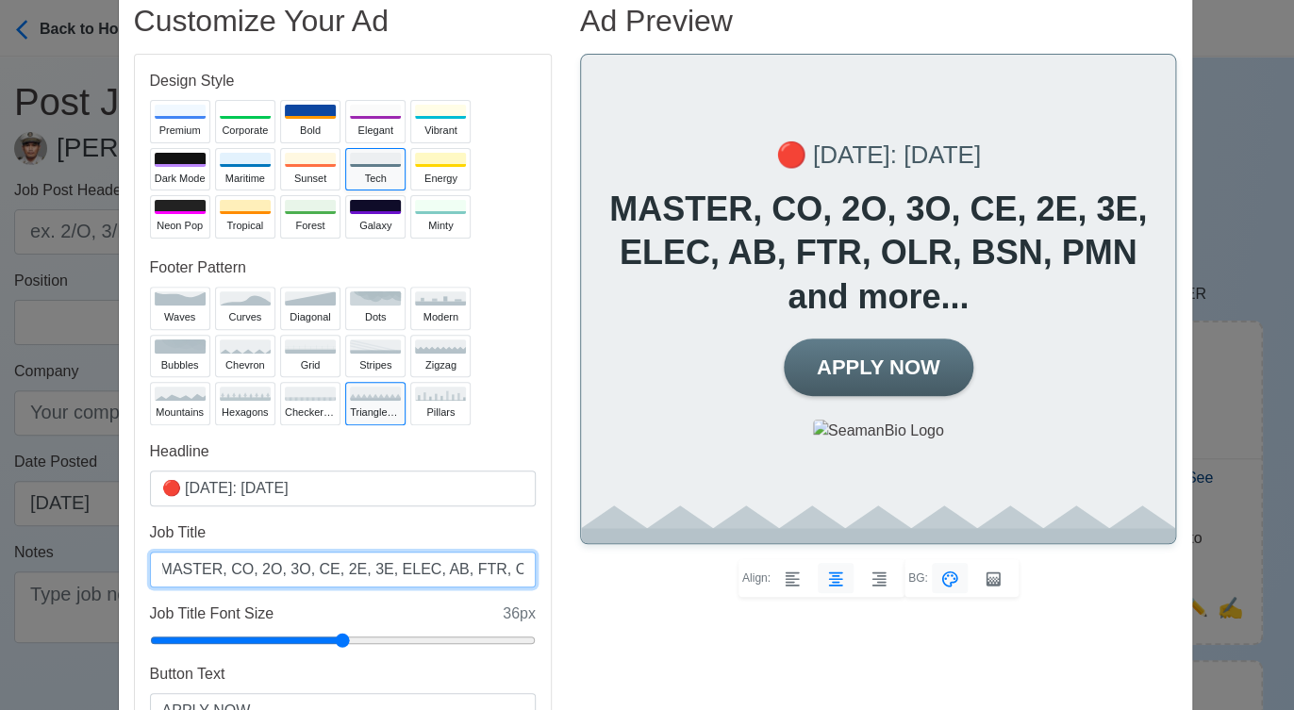
scroll to position [0, 14]
type input "MASTER, CO, 2O, 3O, CE, 2E, 3E, ELEC, AB, FTR, OLR, BSN, PMN and more..."
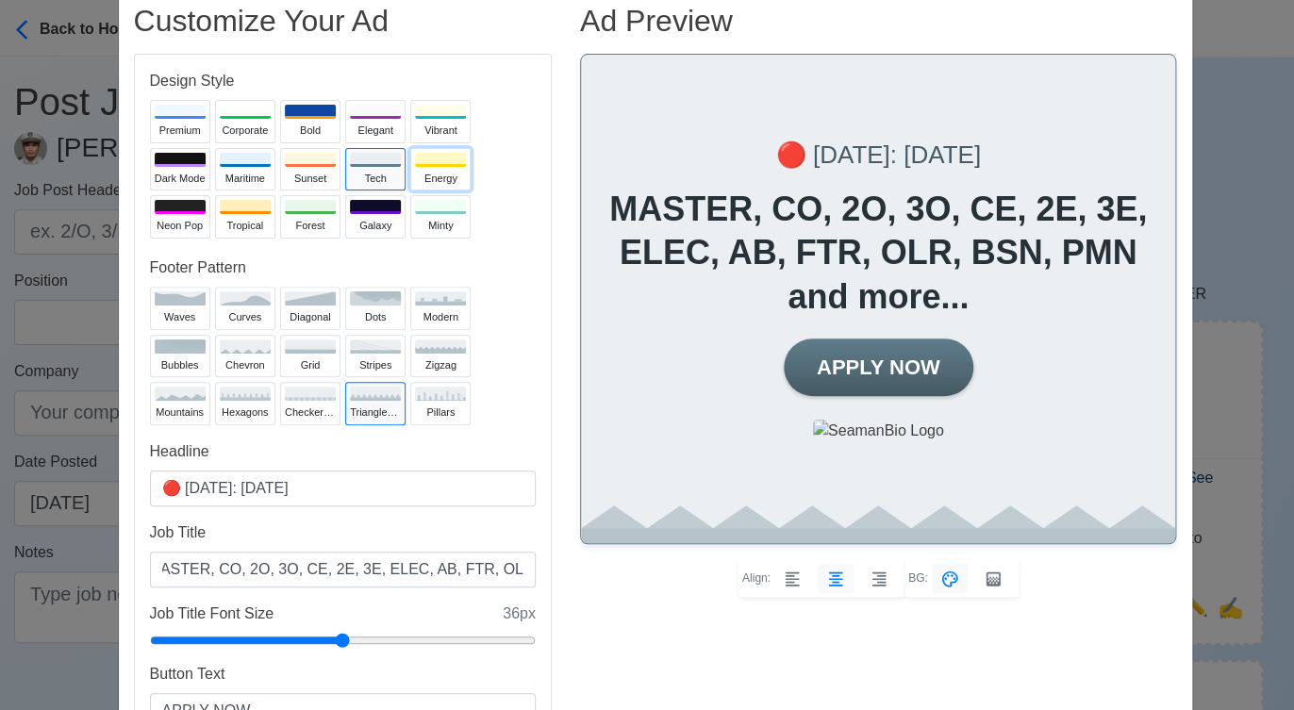
scroll to position [0, 0]
click at [417, 168] on button "Energy" at bounding box center [440, 169] width 60 height 43
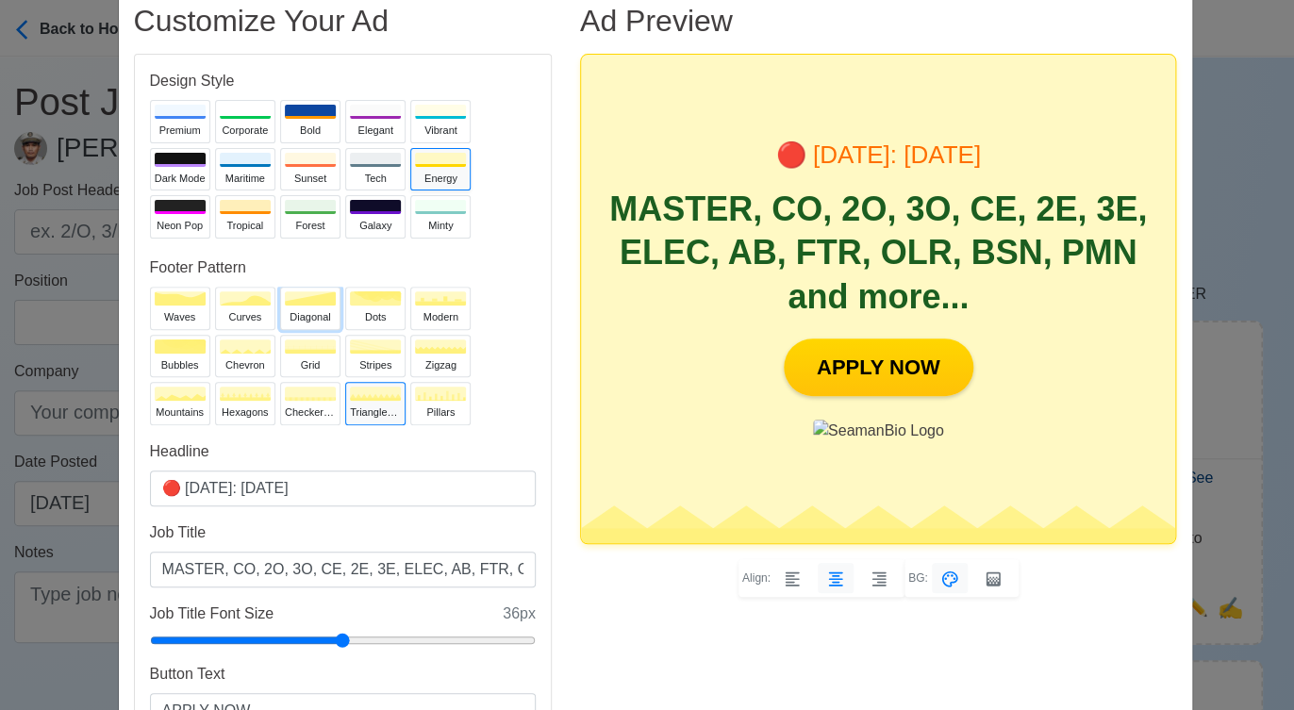
click at [293, 310] on div "diagonal" at bounding box center [310, 317] width 51 height 16
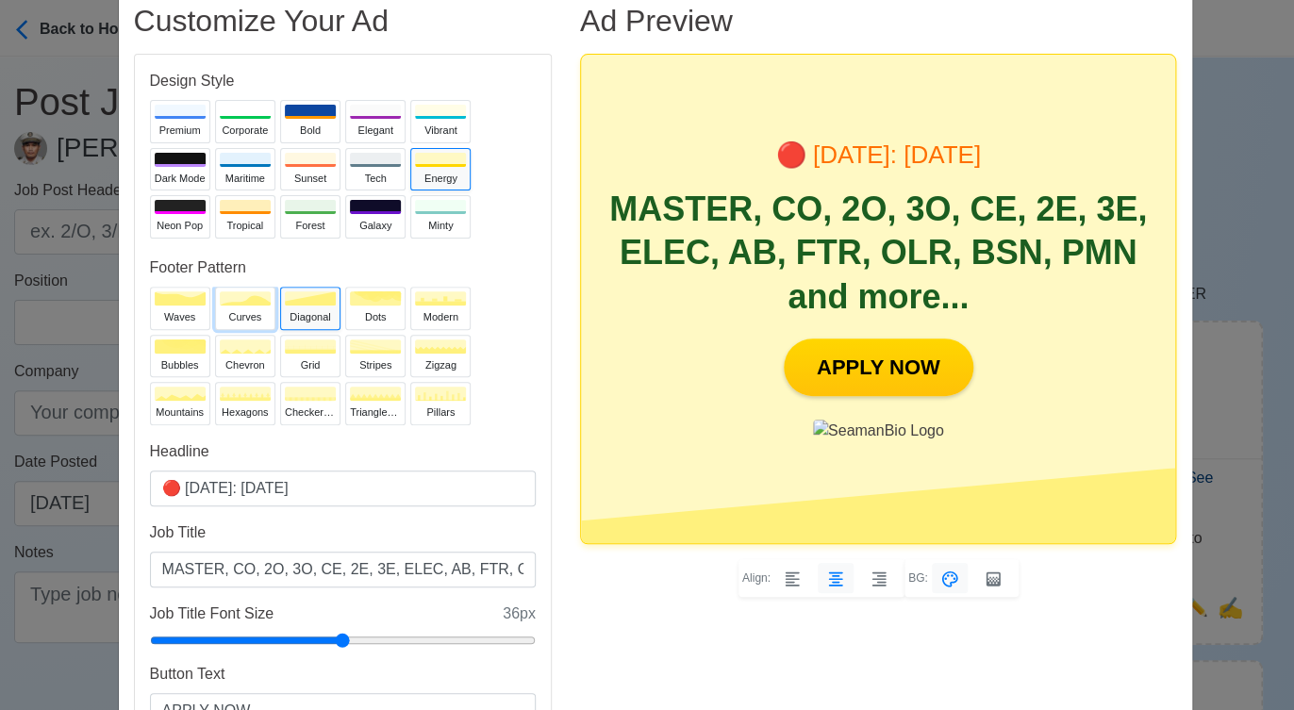
click at [222, 306] on button "curves" at bounding box center [245, 308] width 60 height 43
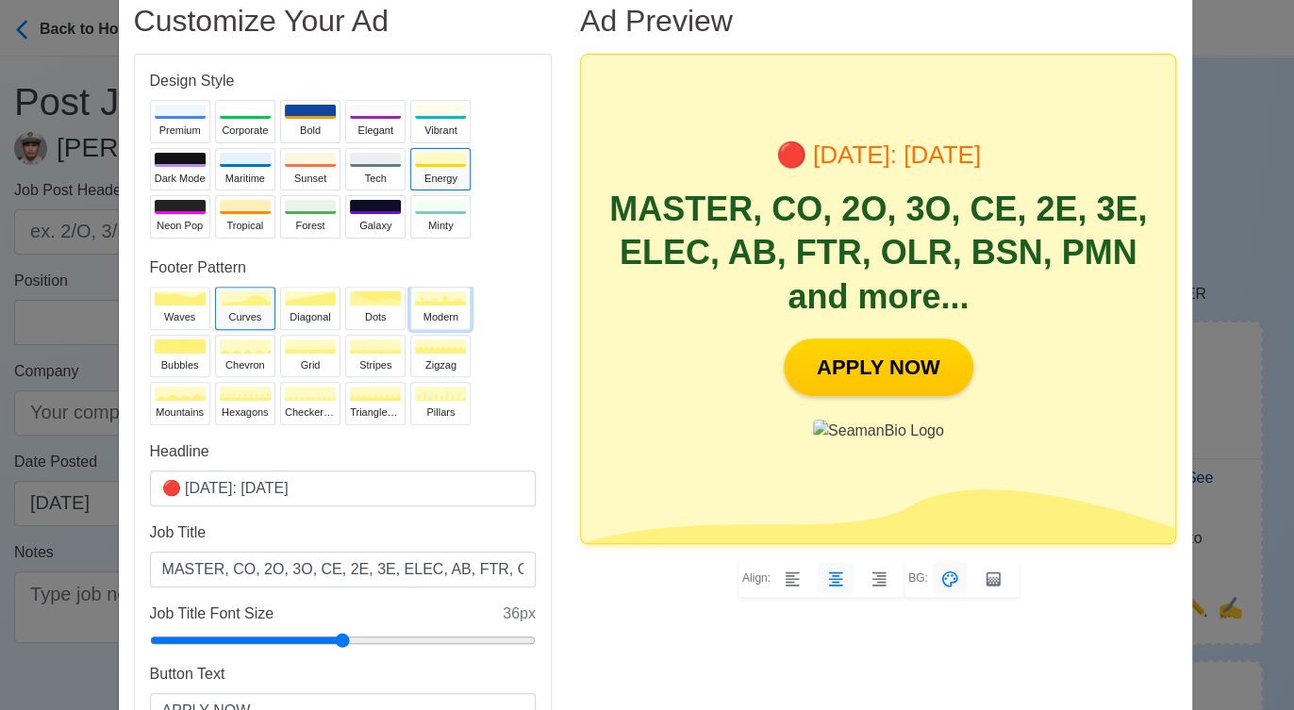
click at [435, 307] on button "modern" at bounding box center [440, 308] width 60 height 43
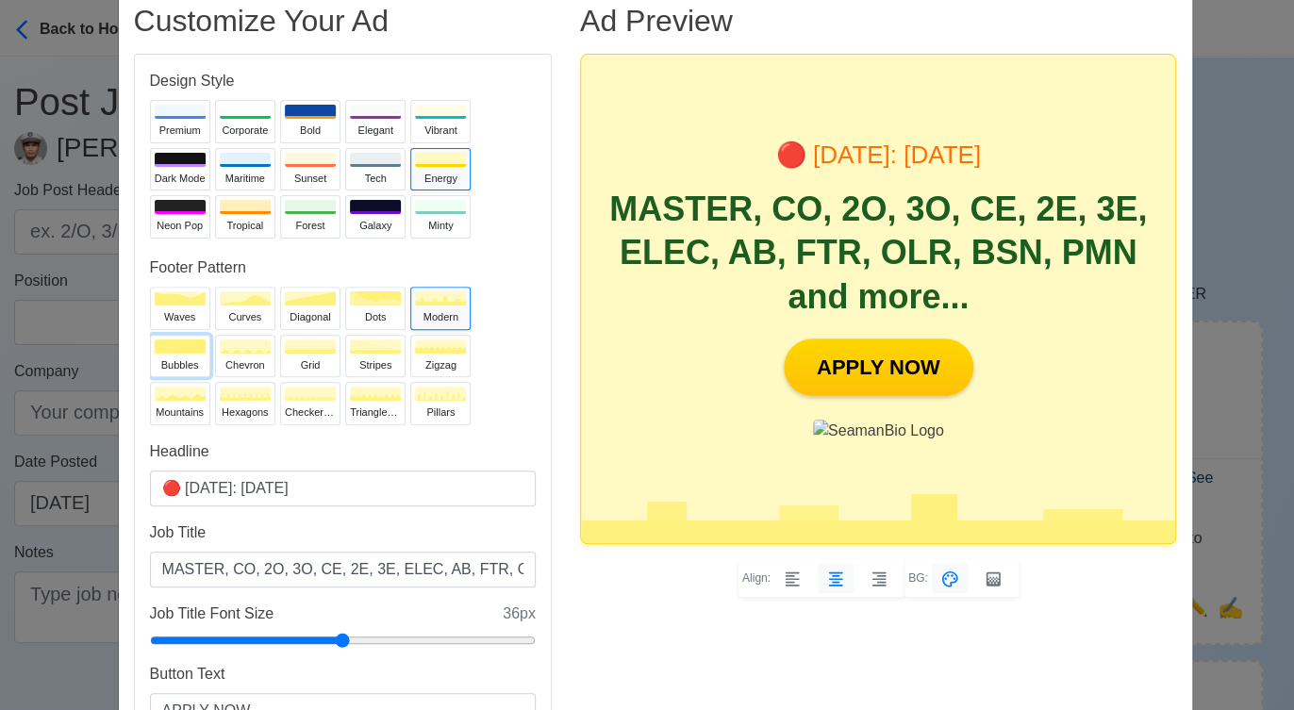
click at [162, 360] on div "bubbles" at bounding box center [180, 365] width 51 height 16
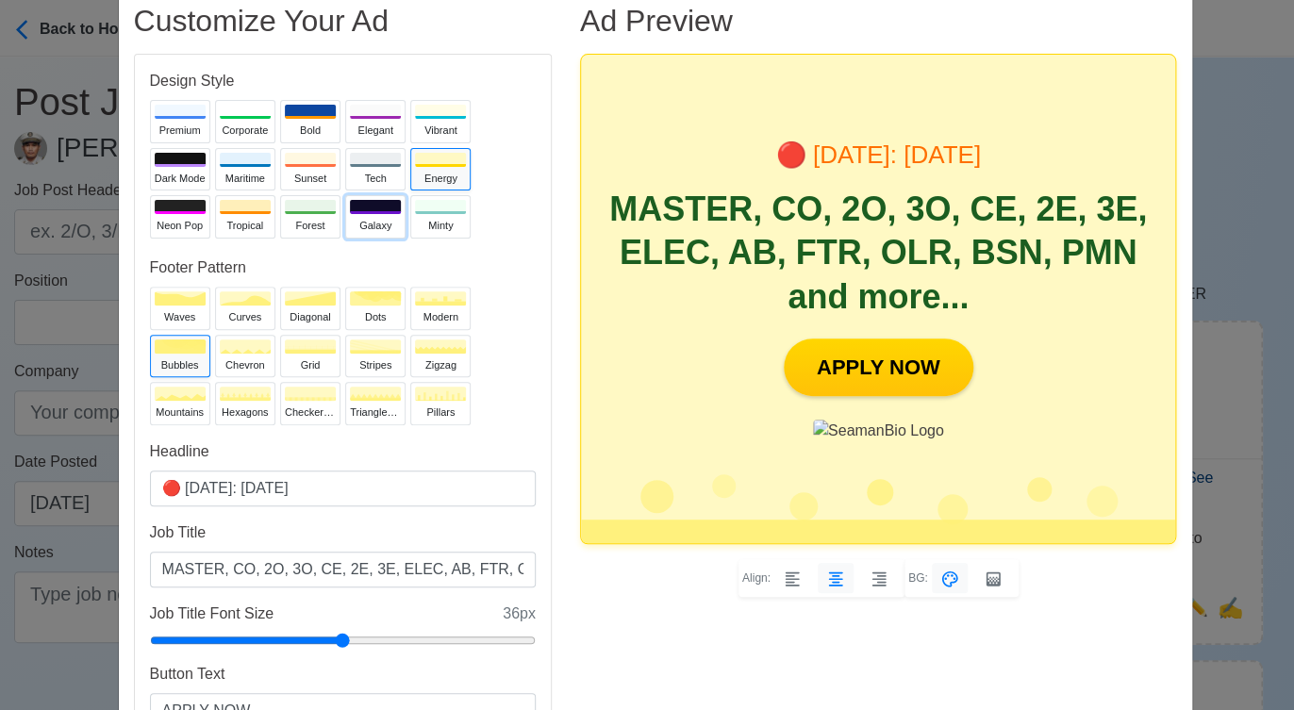
click at [350, 224] on div "Galaxy" at bounding box center [375, 226] width 51 height 16
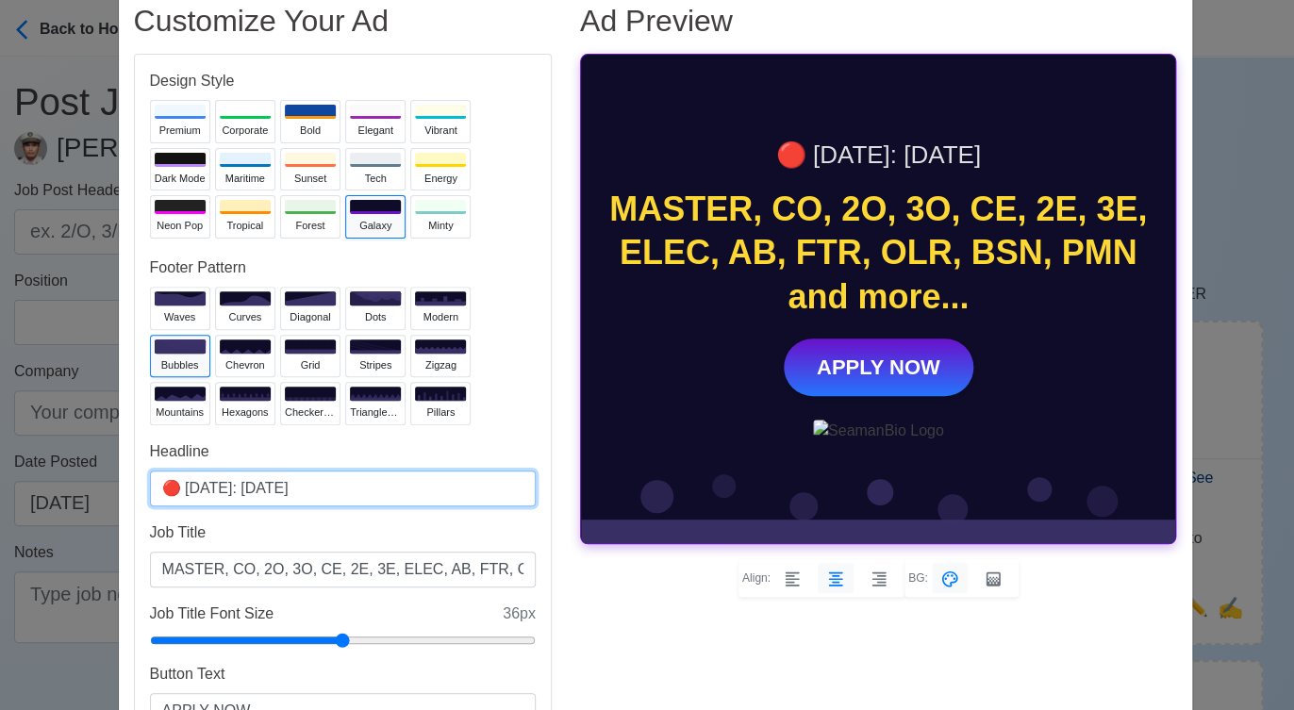
click at [267, 484] on input "🔴 Today: Oct 15, 2025" at bounding box center [343, 489] width 386 height 36
type input "🔴 Today: Oct 16, 2025"
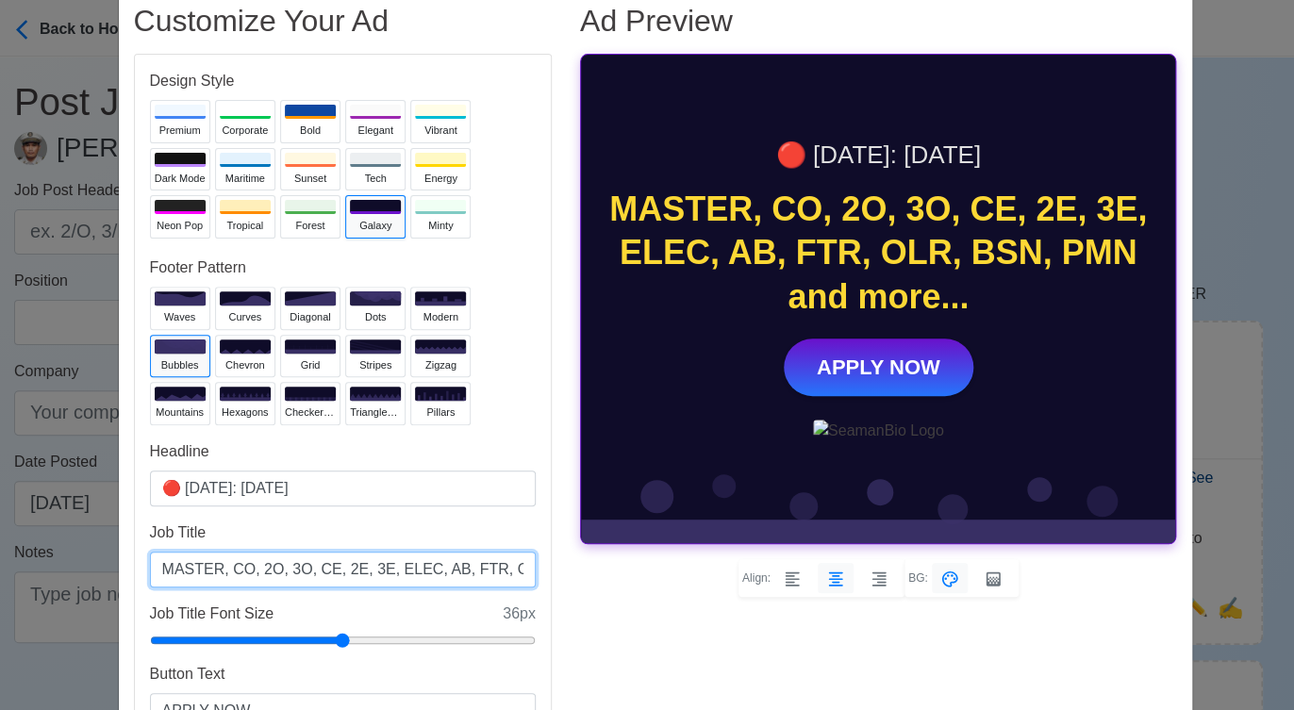
click at [379, 566] on input "MASTER, CO, 2O, 3O, CE, 2E, 3E, ELEC, AB, FTR, OLR, BSN, PMN and more..." at bounding box center [343, 570] width 386 height 36
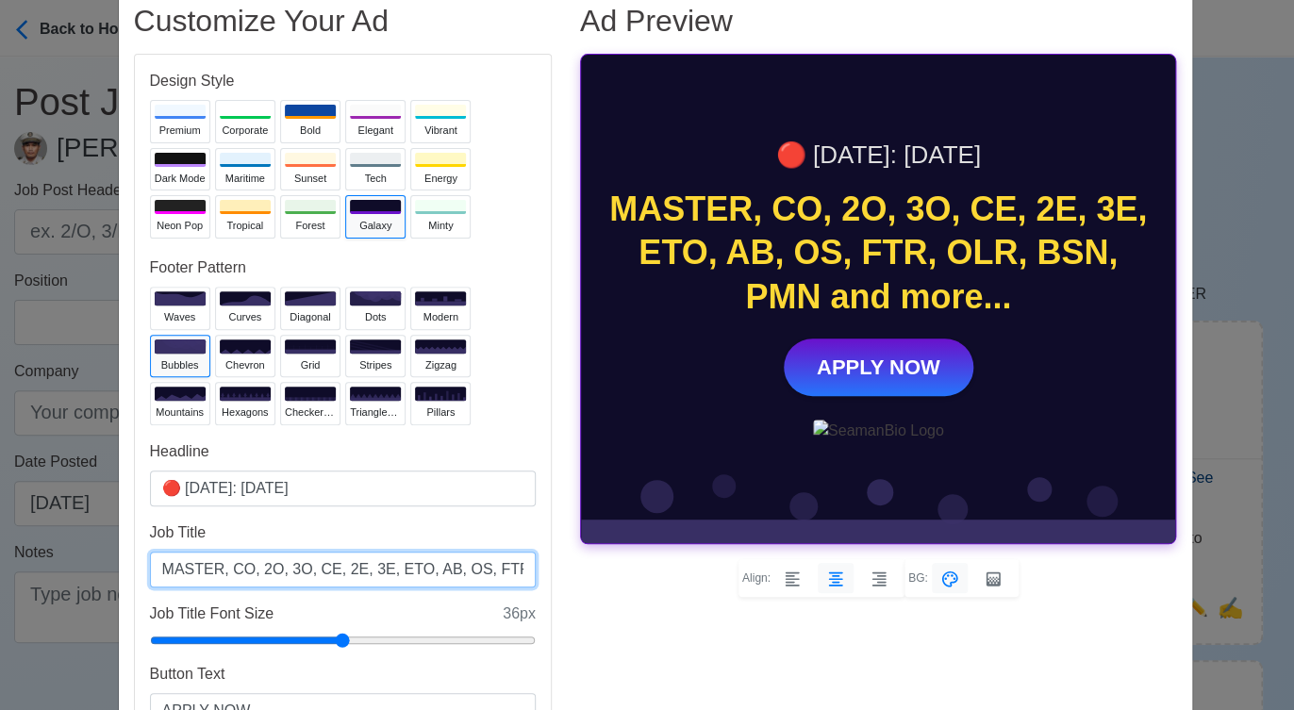
scroll to position [0, 153]
drag, startPoint x: 395, startPoint y: 572, endPoint x: 439, endPoint y: 564, distance: 45.0
click at [439, 564] on input "MASTER, CO, 2O, 3O, CE, 2E, 3E, ETO, AB, OS, FTR, OLR, BSN, PMN and more..." at bounding box center [343, 570] width 386 height 36
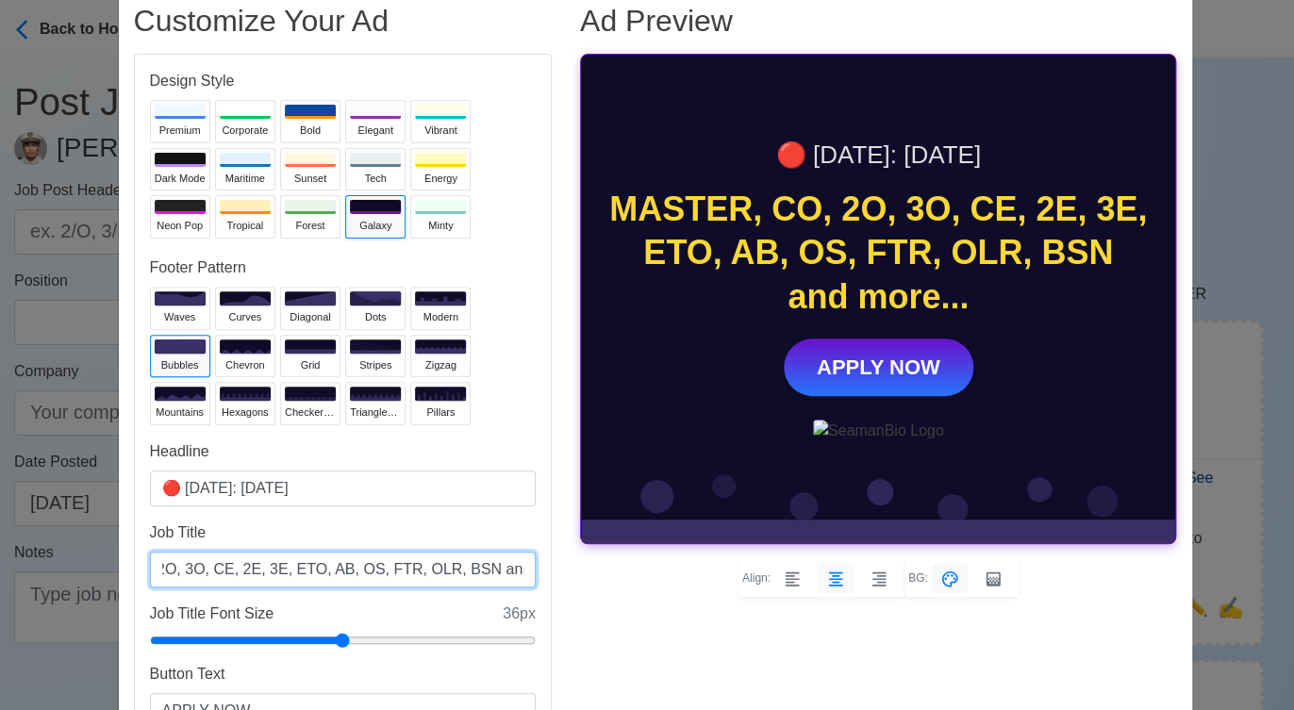
click at [355, 565] on input "MASTER, CO, 2O, 3O, CE, 2E, 3E, ETO, AB, OS, FTR, OLR, BSN and more..." at bounding box center [343, 570] width 386 height 36
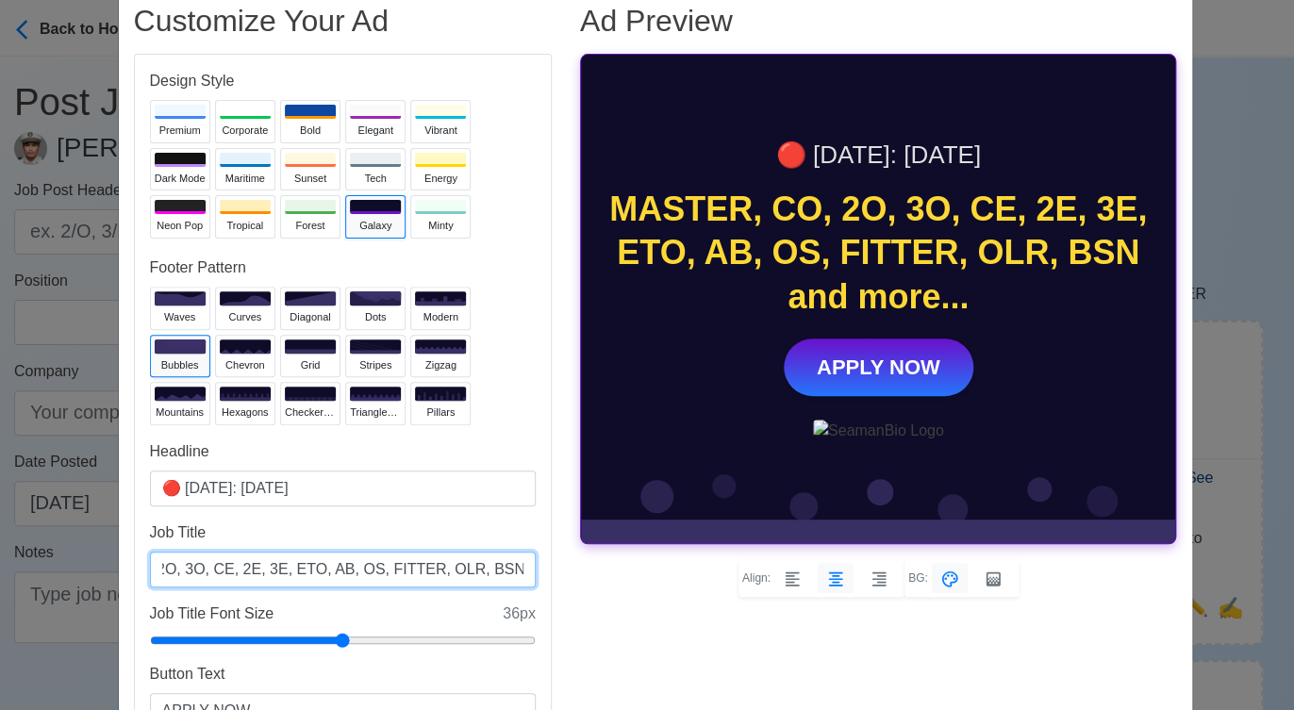
drag, startPoint x: 431, startPoint y: 571, endPoint x: 400, endPoint y: 567, distance: 31.3
click at [400, 571] on input "MASTER, CO, 2O, 3O, CE, 2E, 3E, ETO, AB, OS, FITTER, OLR, BSN and more..." at bounding box center [343, 570] width 386 height 36
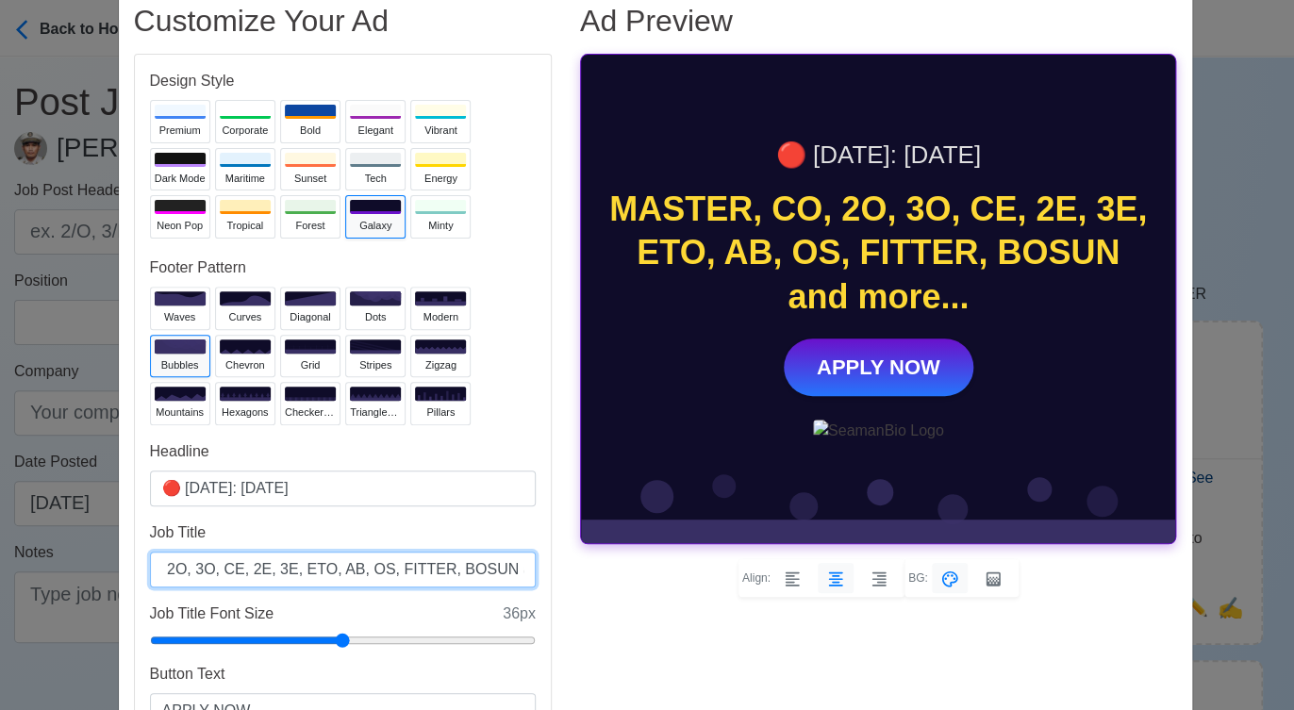
click at [456, 568] on input "MASTER, CO, 2O, 3O, CE, 2E, 3E, ETO, AB, OS, FITTER, BOSUN and more..." at bounding box center [343, 570] width 386 height 36
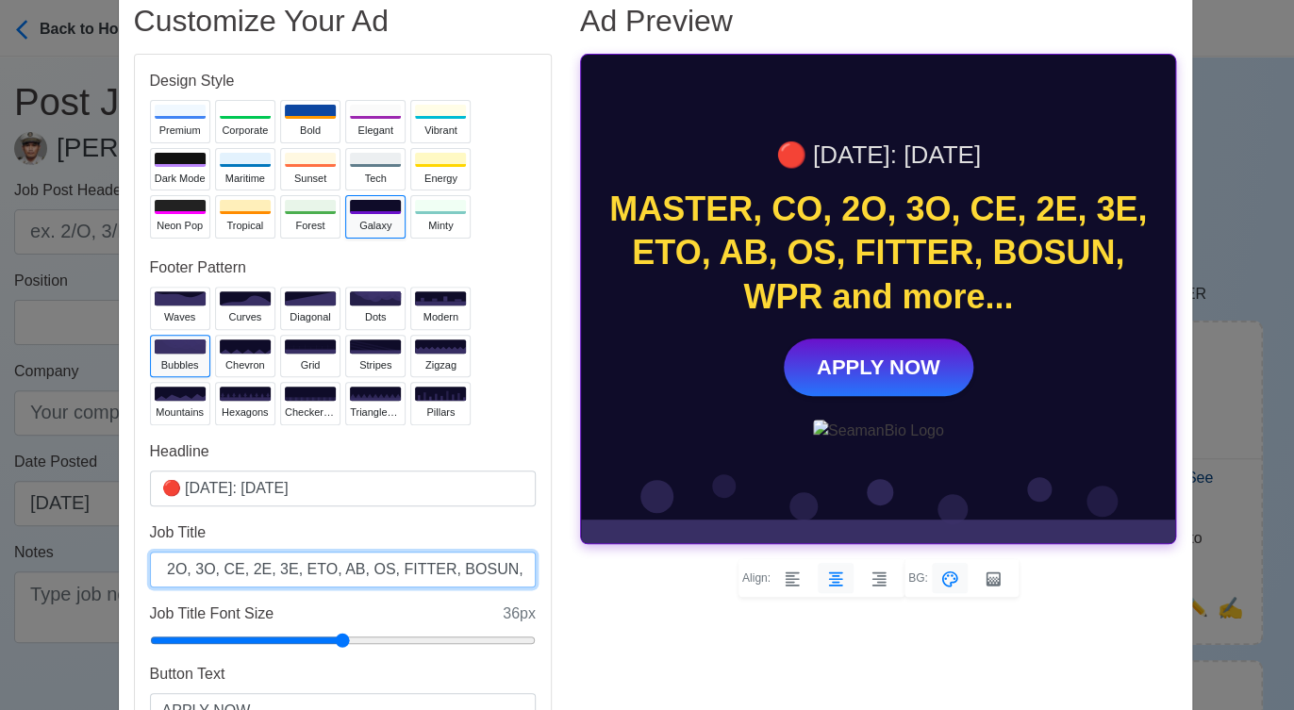
type input "MASTER, CO, 2O, 3O, CE, 2E, 3E, ETO, AB, OS, FITTER, BOSUN, WPR and more..."
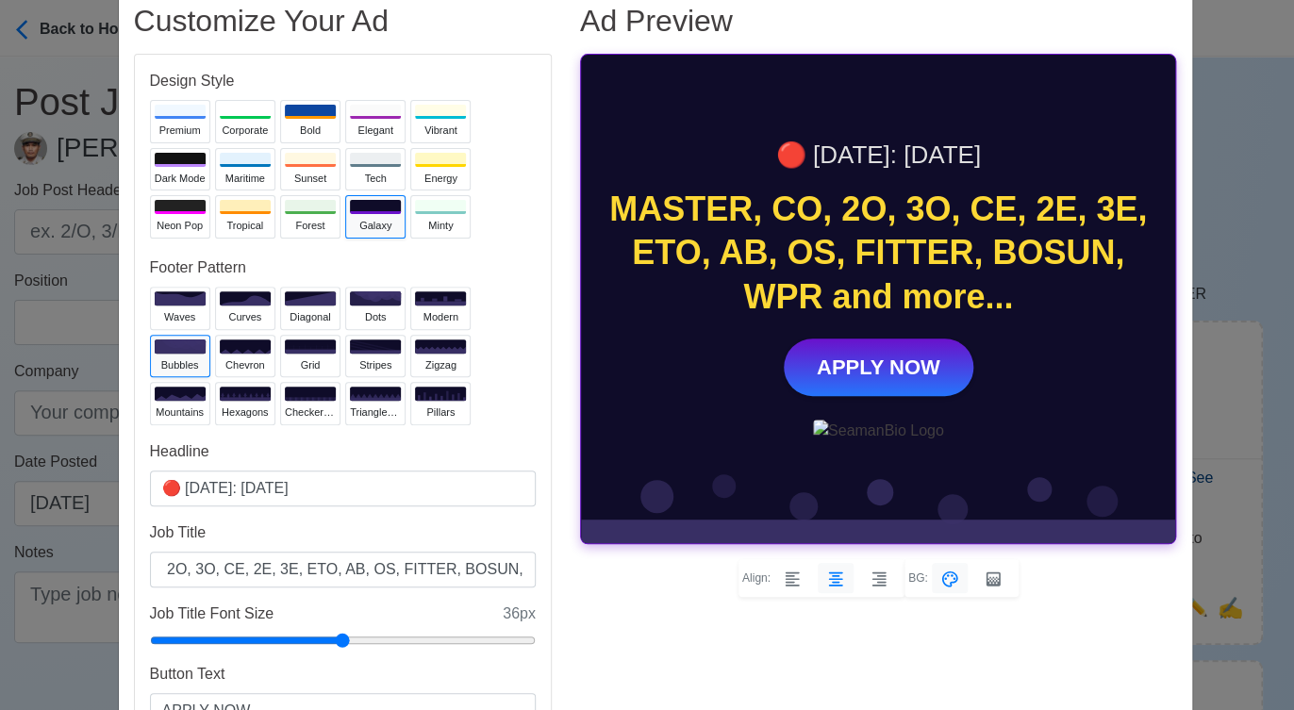
scroll to position [0, 0]
click at [270, 485] on input "🔴 Today: Oct 16, 2025" at bounding box center [343, 489] width 386 height 36
type input "🔴 Today: Oct 17, 2025"
click at [415, 124] on div "Vibrant" at bounding box center [440, 131] width 51 height 16
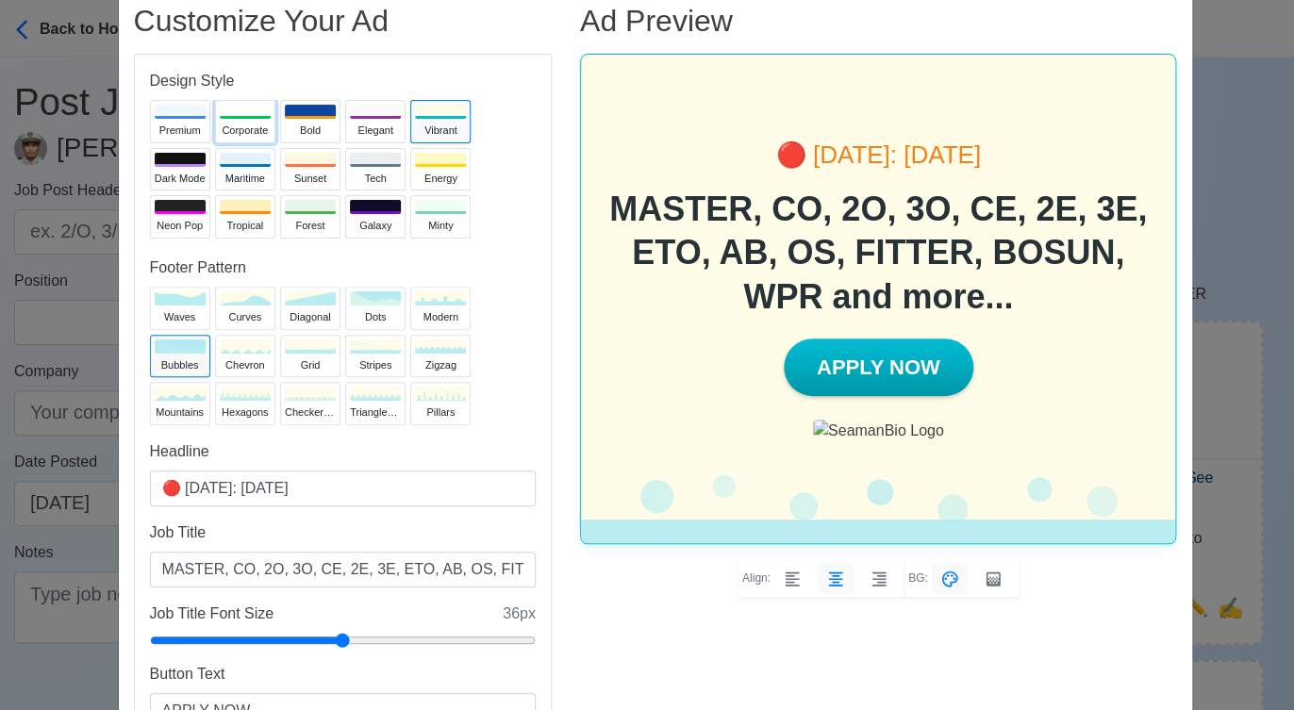
click at [234, 107] on div at bounding box center [245, 112] width 51 height 14
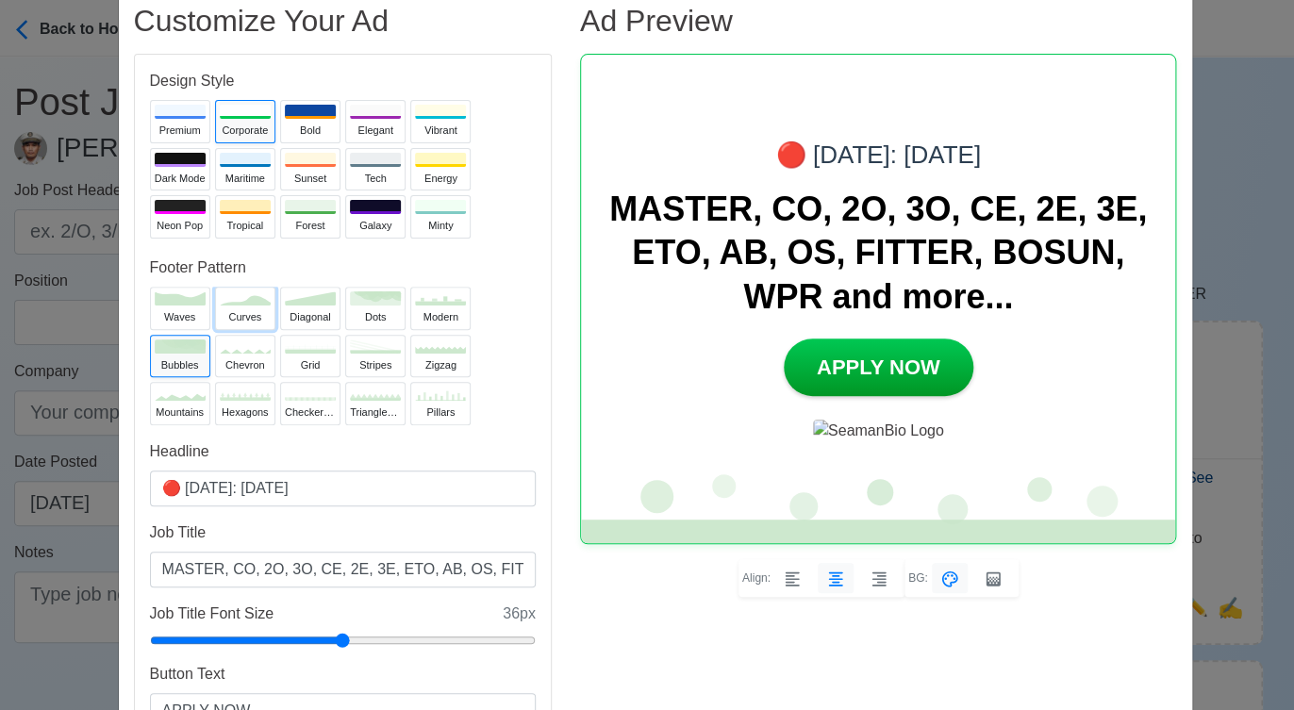
click at [245, 315] on div "curves" at bounding box center [245, 317] width 51 height 16
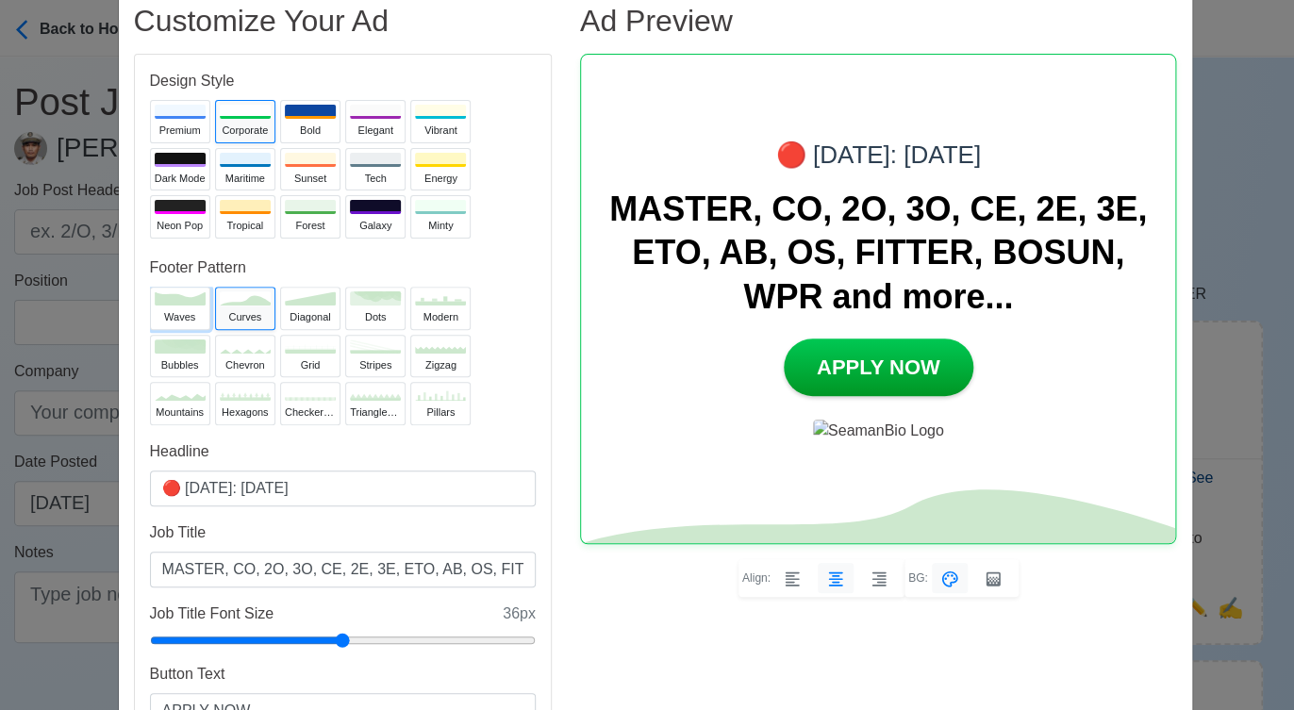
click at [156, 311] on div "waves" at bounding box center [180, 317] width 51 height 16
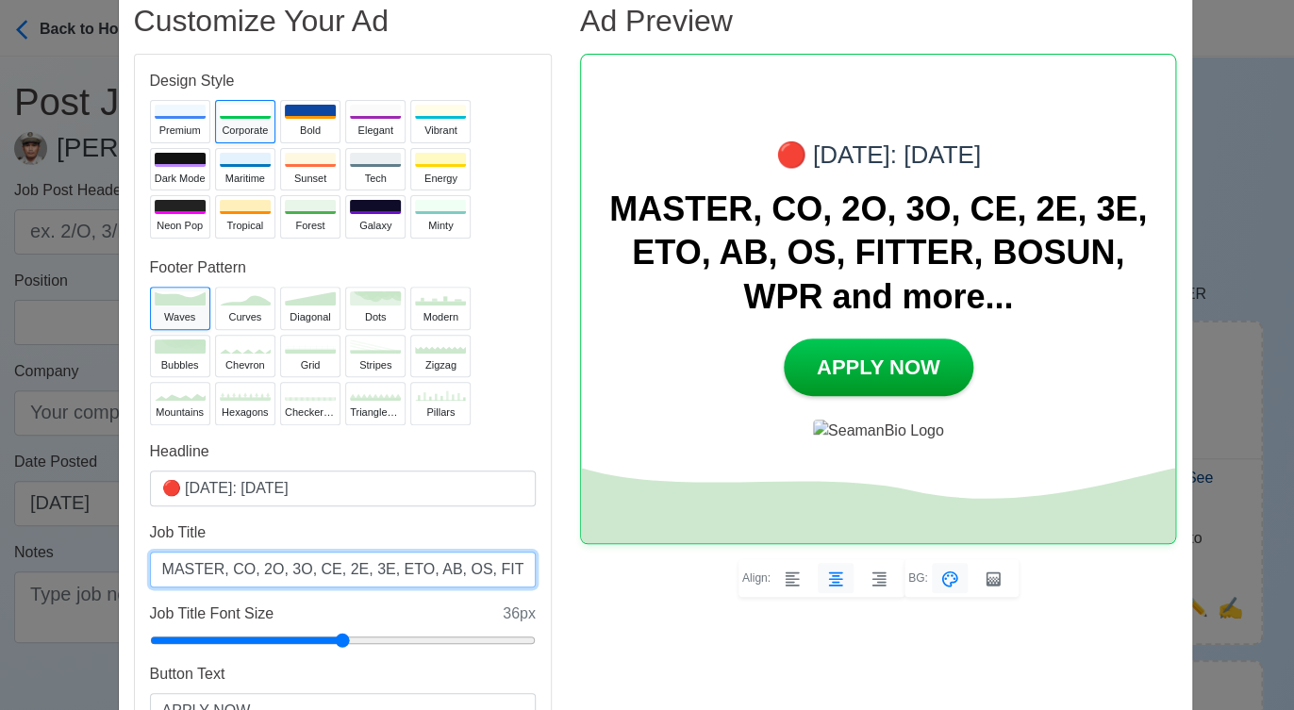
drag, startPoint x: 403, startPoint y: 568, endPoint x: 445, endPoint y: 568, distance: 42.4
click at [445, 568] on input "MASTER, CO, 2O, 3O, CE, 2E, 3E, ETO, AB, OS, FITTER, BOSUN, WPR and more..." at bounding box center [343, 570] width 386 height 36
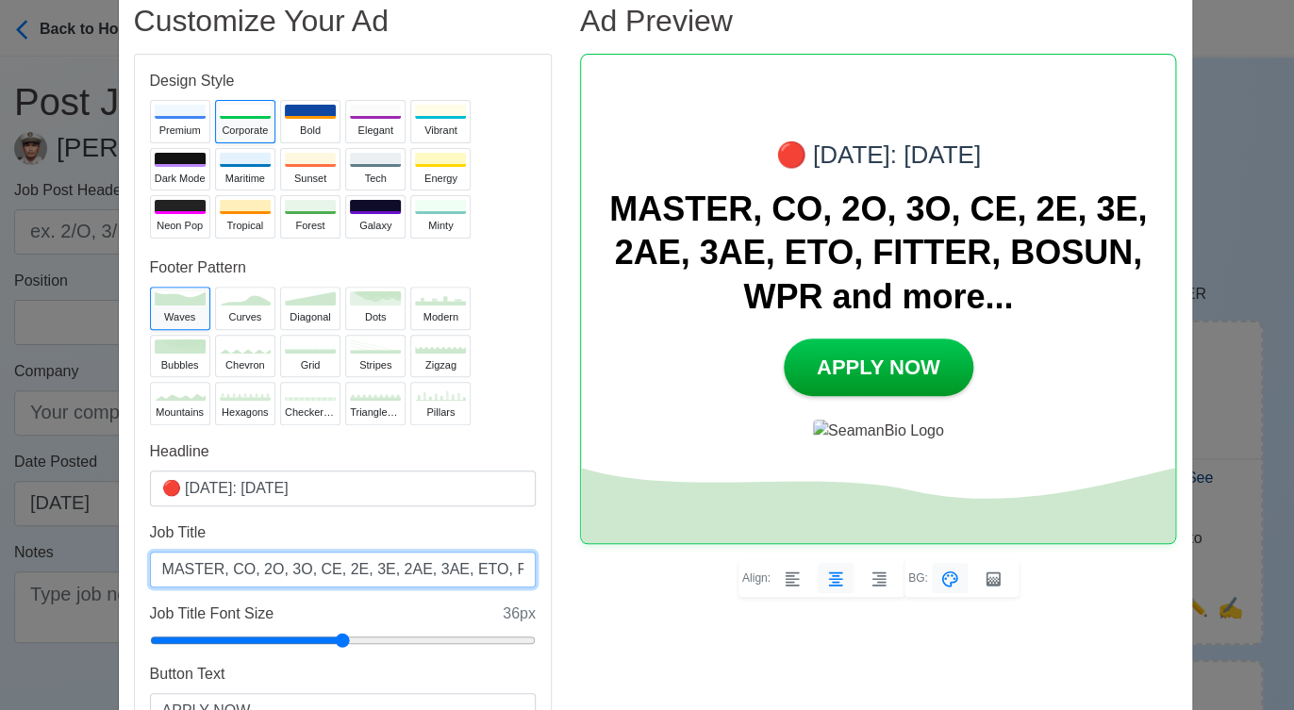
click at [475, 572] on input "MASTER, CO, 2O, 3O, CE, 2E, 3E, 2AE, 3AE, ETO, FITTER, BOSUN, WPR and more..." at bounding box center [343, 570] width 386 height 36
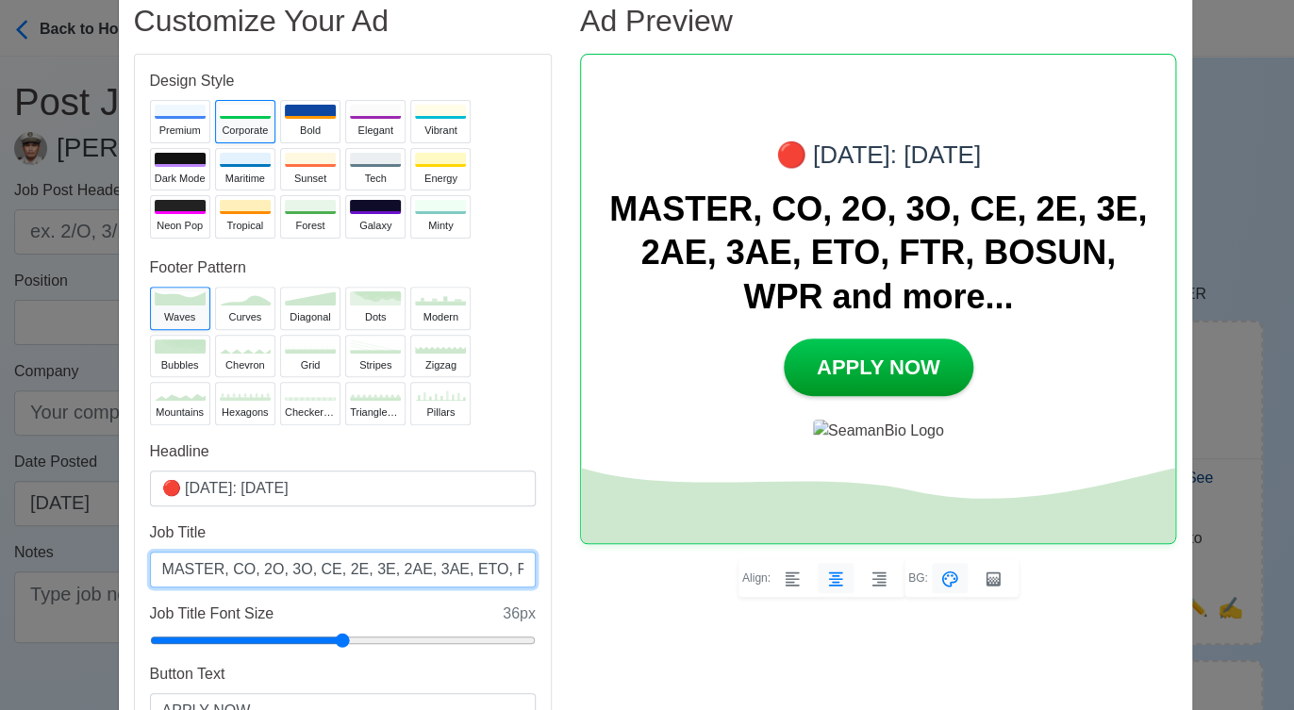
click at [491, 573] on input "MASTER, CO, 2O, 3O, CE, 2E, 3E, 2AE, 3AE, ETO, FTR, BOSUN, WPR and more..." at bounding box center [343, 570] width 386 height 36
click at [467, 566] on input "MASTER, CO, 2O, 3O, CE, 2E, 3E, 2AE, 3AE, ETO, FTR, BOSUN, WPR and more..." at bounding box center [343, 570] width 386 height 36
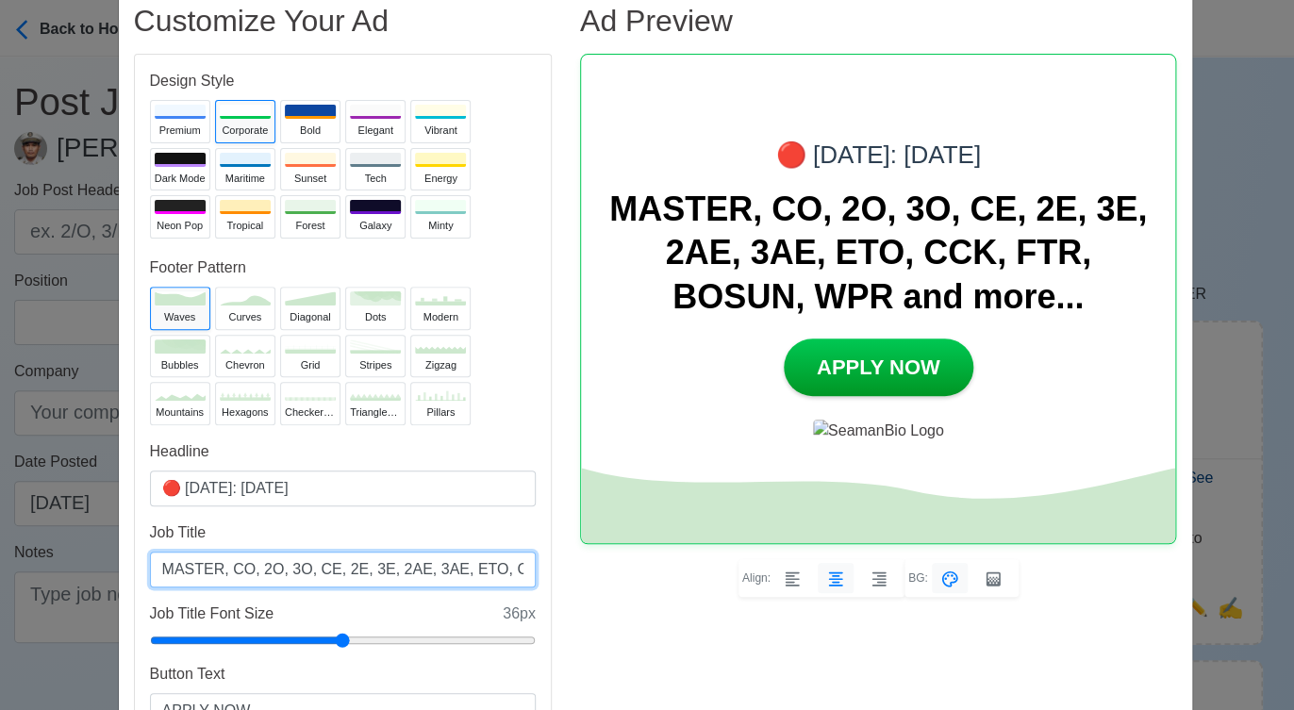
scroll to position [0, 186]
click at [377, 565] on input "MASTER, CO, 2O, 3O, CE, 2E, 3E, 2AE, 3AE, ETO, CCK, FTR, BOSUN, WPR and more..." at bounding box center [343, 570] width 386 height 36
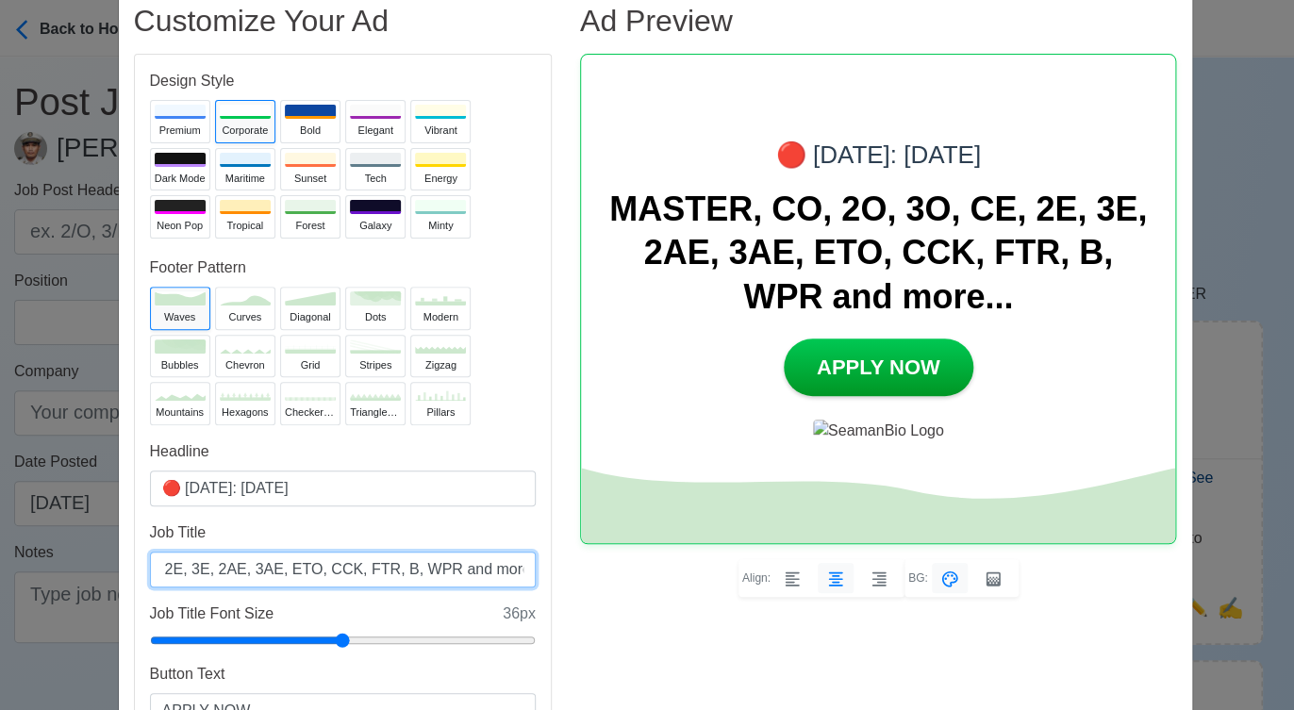
scroll to position [0, 144]
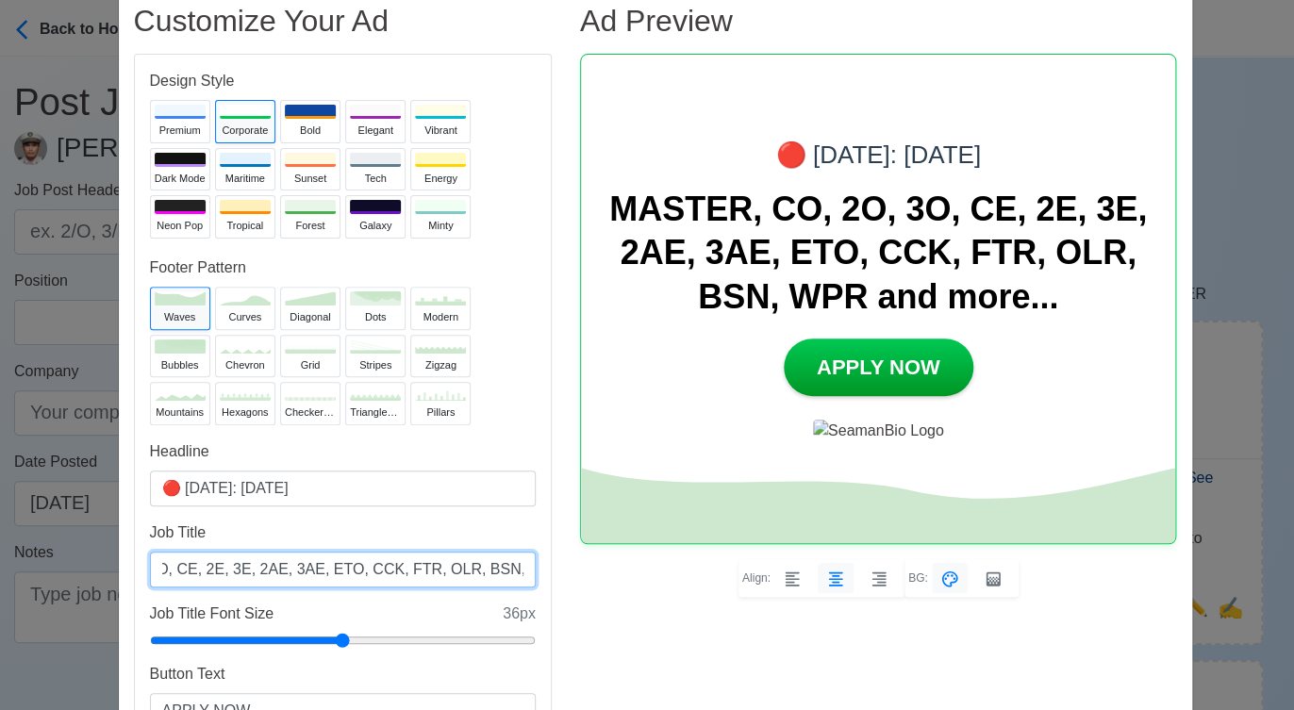
type input "MASTER, CO, 2O, 3O, CE, 2E, 3E, 2AE, 3AE, ETO, CCK, FTR, OLR, BSN, WPR and more…"
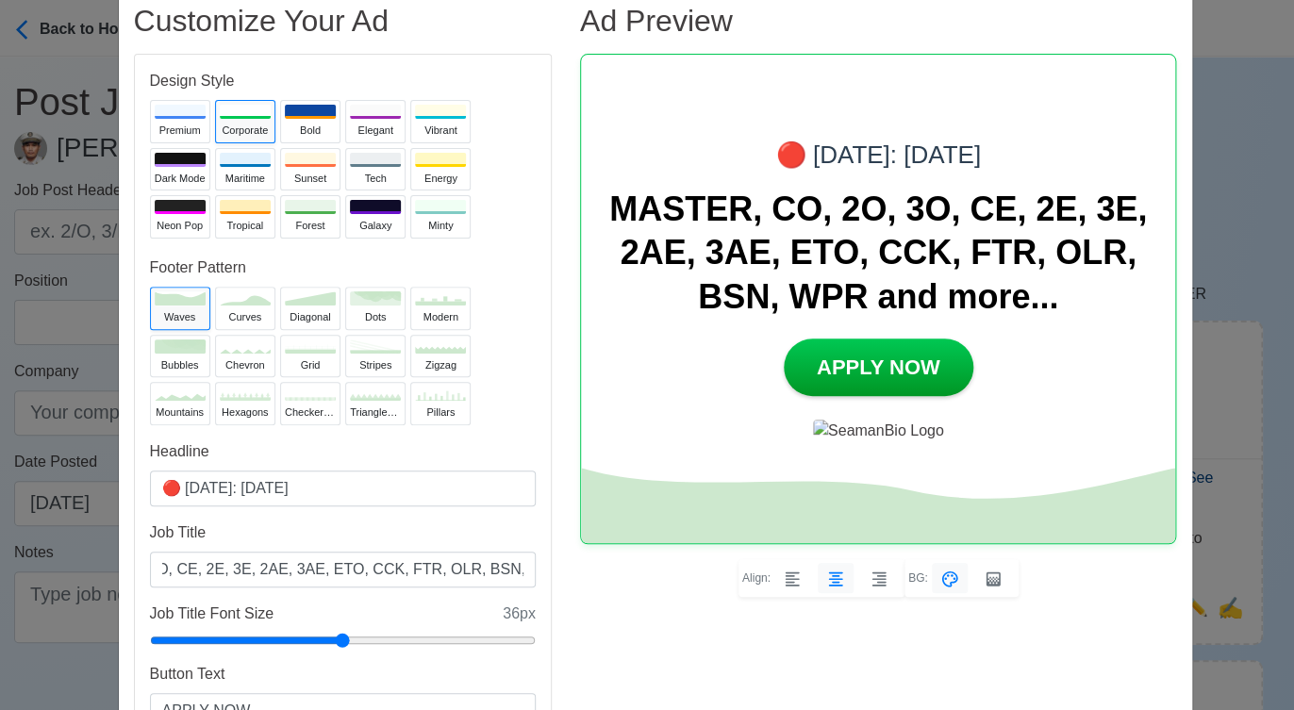
scroll to position [0, 0]
click at [264, 487] on input "🔴 Today: Oct 17, 2025" at bounding box center [343, 489] width 386 height 36
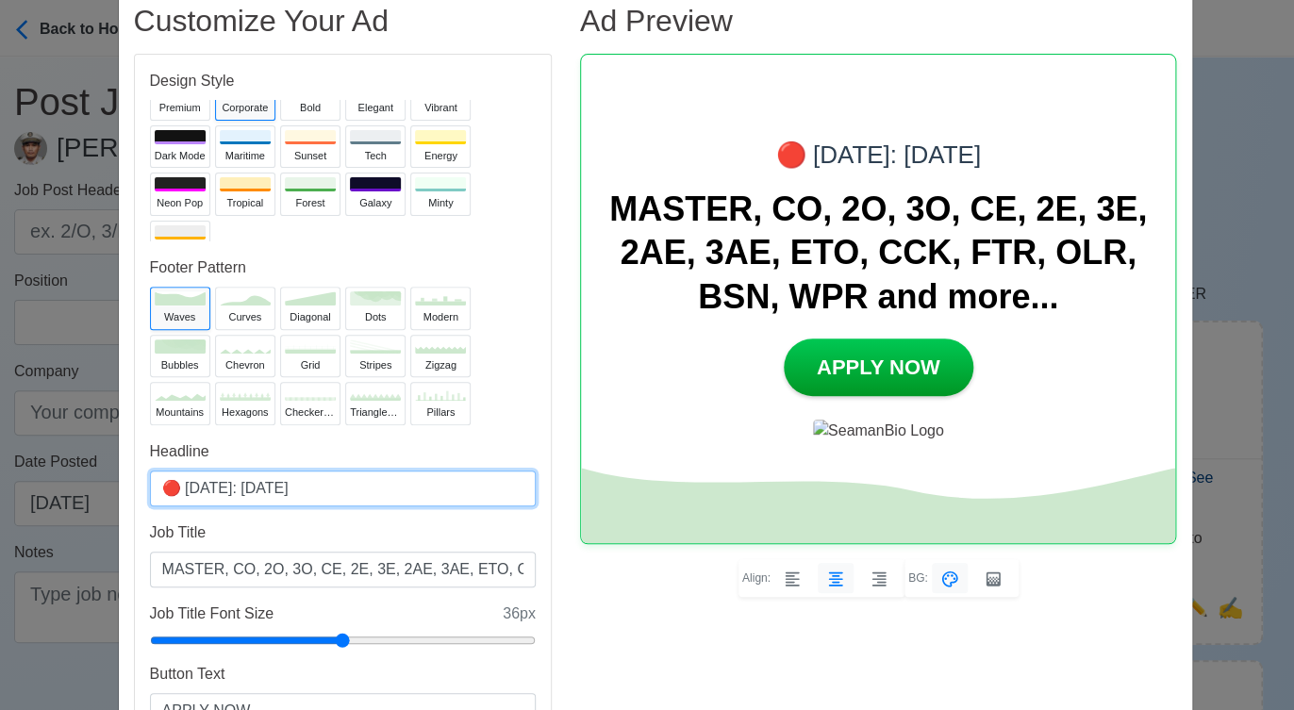
scroll to position [43, 0]
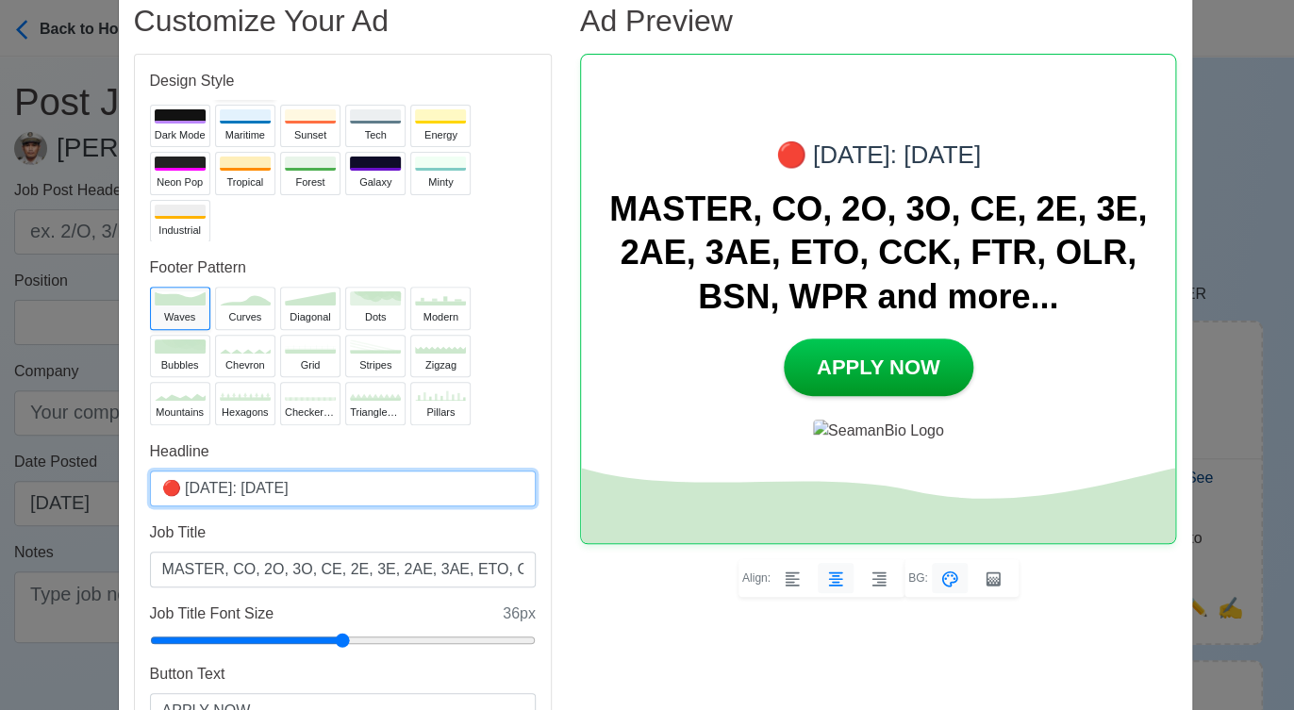
type input "🔴 Today: Oct 18, 2025"
click at [161, 223] on div "Industrial" at bounding box center [180, 231] width 51 height 16
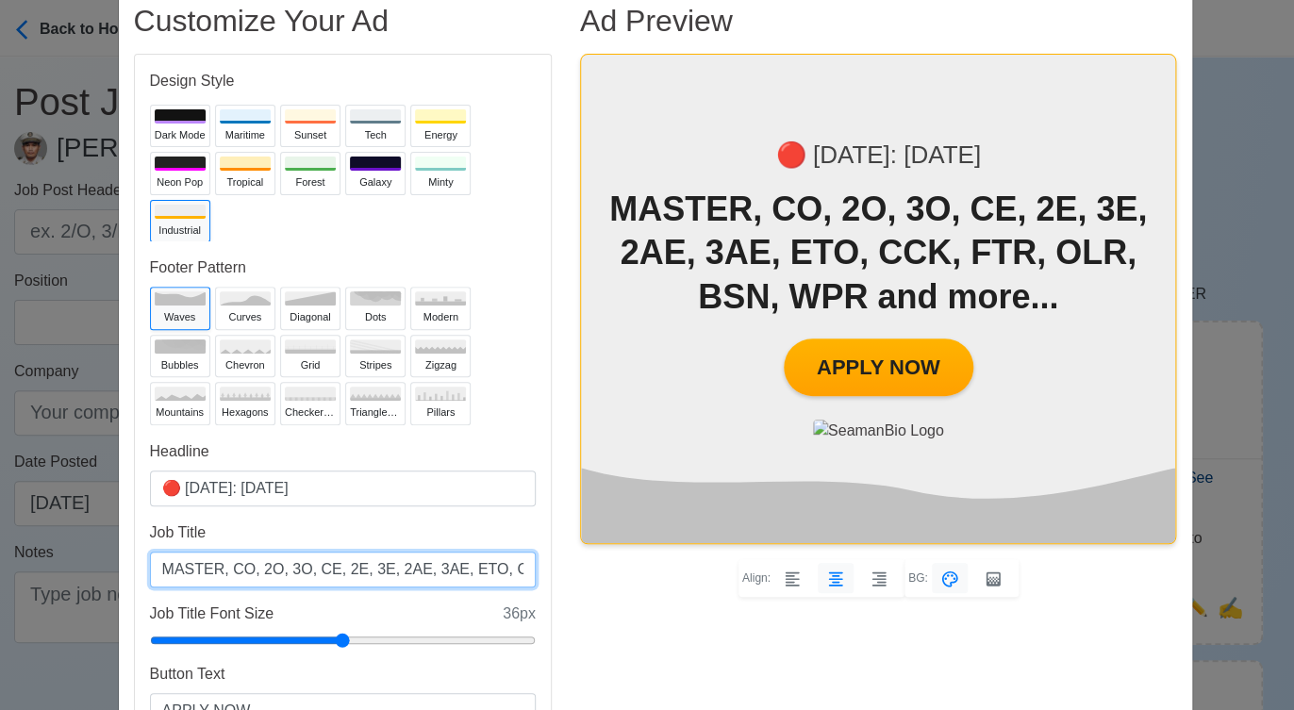
drag, startPoint x: 367, startPoint y: 569, endPoint x: 434, endPoint y: 572, distance: 67.0
click at [434, 572] on input "MASTER, CO, 2O, 3O, CE, 2E, 3E, 2AE, 3AE, ETO, CCK, FTR, OLR, BSN, WPR and more…" at bounding box center [343, 570] width 386 height 36
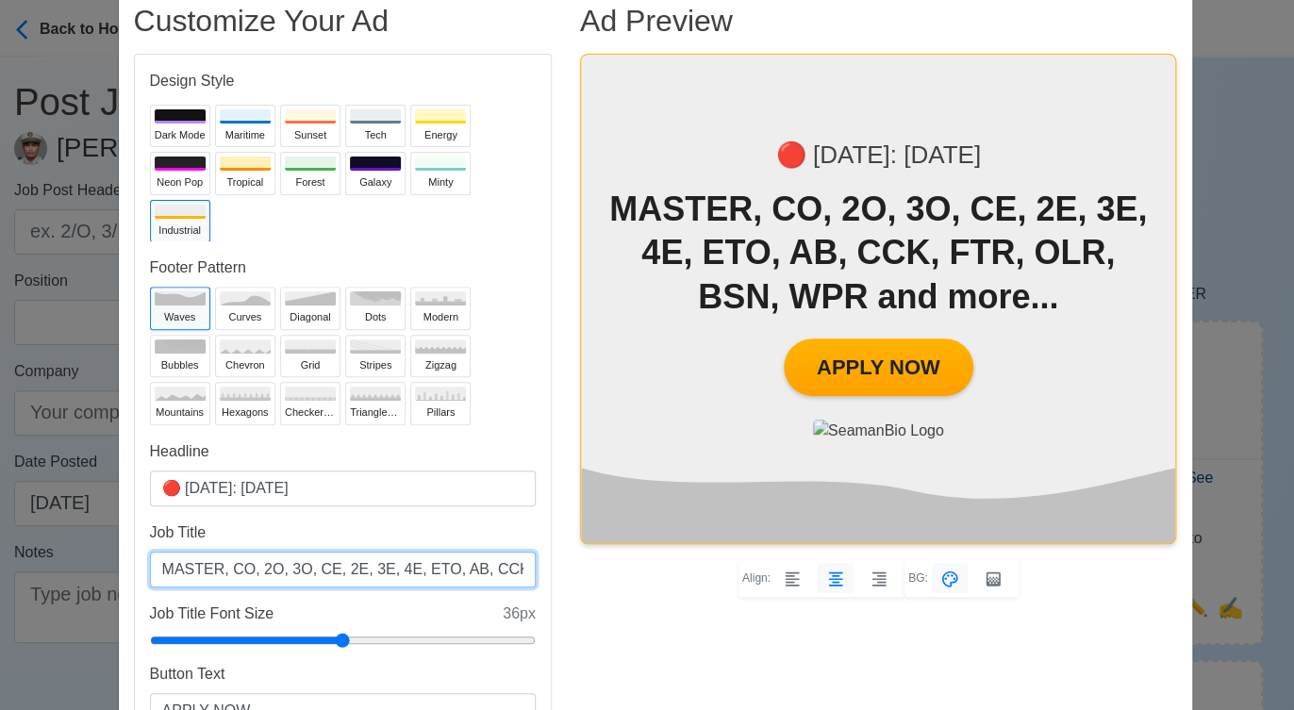
scroll to position [0, 181]
drag, startPoint x: 311, startPoint y: 571, endPoint x: 436, endPoint y: 565, distance: 124.6
click at [436, 565] on input "MASTER, CO, 2O, 3O, CE, 2E, 3E, 4E, ETO, AB, CCK, FTR, OLR, BSN, WPR and more..." at bounding box center [343, 570] width 386 height 36
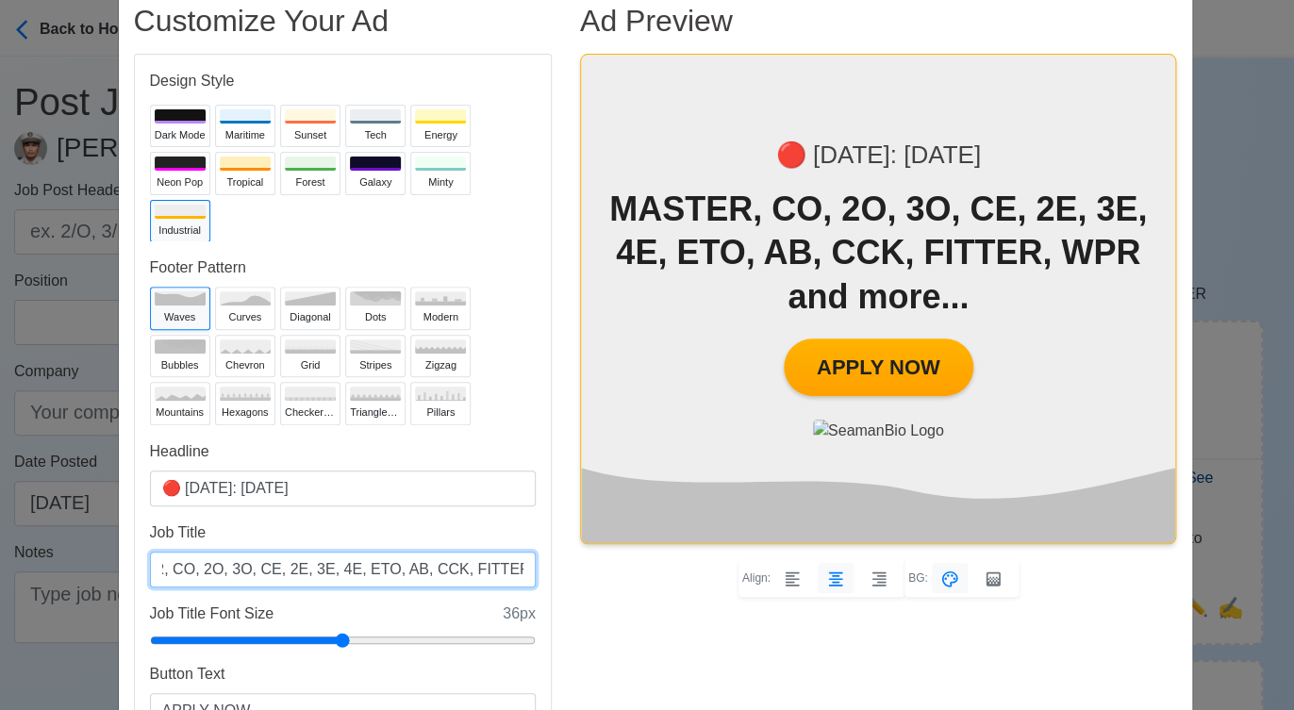
type input "MASTER, CO, 2O, 3O, CE, 2E, 3E, 4E, ETO, AB, CCK, FITTER, WPR and more..."
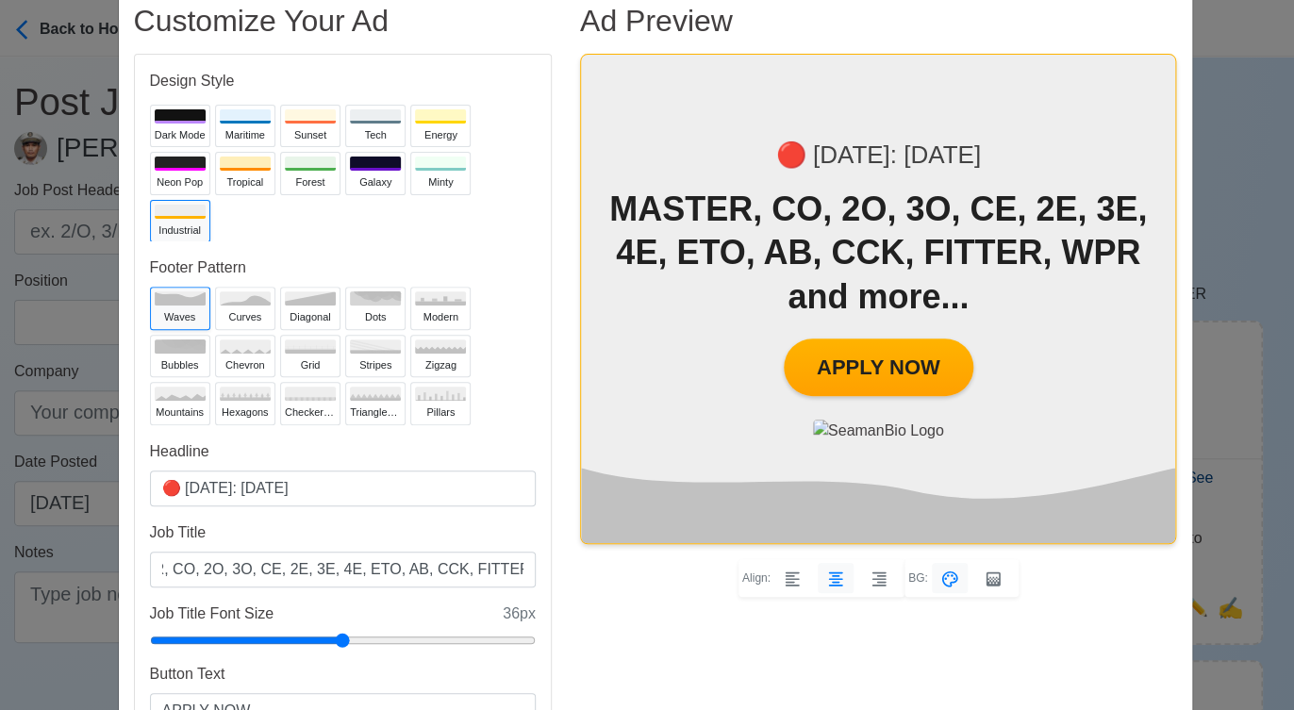
click at [662, 638] on div "Ad Preview 🔴 Today: Oct 18, 2025 MASTER, CO, 2O, 3O, CE, 2E, 3E, 4E, ETO, AB, C…" at bounding box center [878, 389] width 625 height 772
